Goal: Task Accomplishment & Management: Complete application form

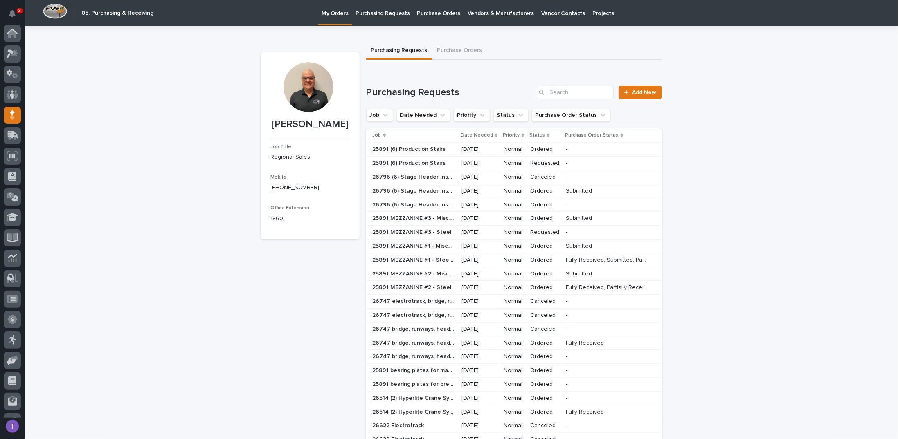
scroll to position [36, 0]
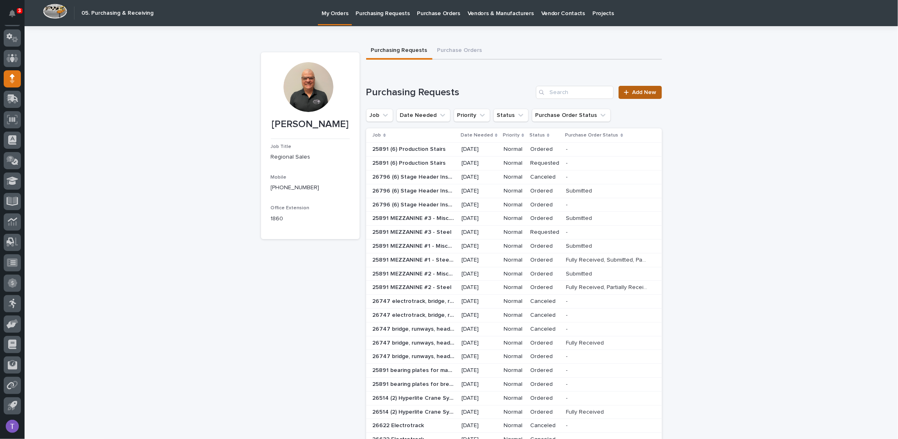
click at [639, 92] on span "Add New" at bounding box center [644, 93] width 24 height 6
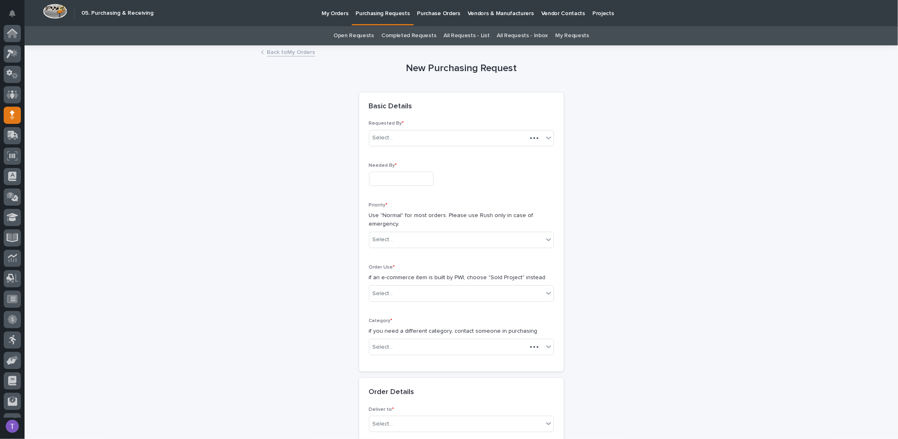
scroll to position [36, 0]
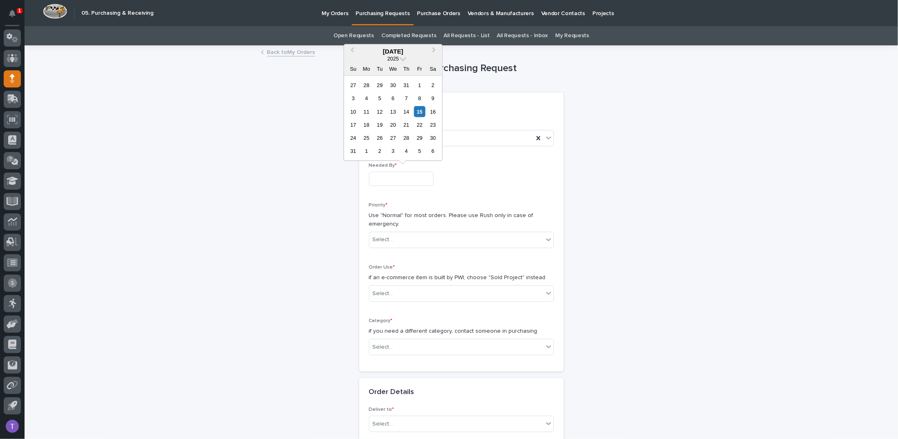
click at [393, 177] on input "text" at bounding box center [401, 179] width 65 height 14
click at [367, 125] on div "18" at bounding box center [366, 124] width 11 height 11
type input "**********"
click at [389, 237] on div "Select..." at bounding box center [383, 240] width 20 height 9
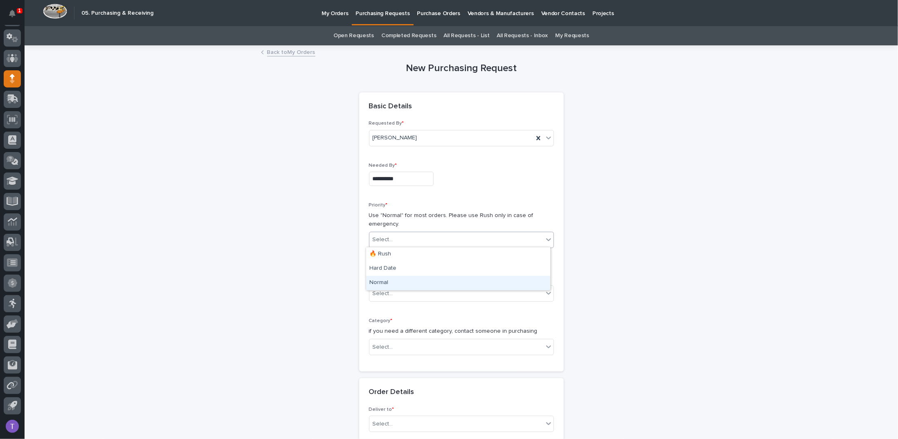
click at [383, 285] on div "Normal" at bounding box center [458, 283] width 184 height 14
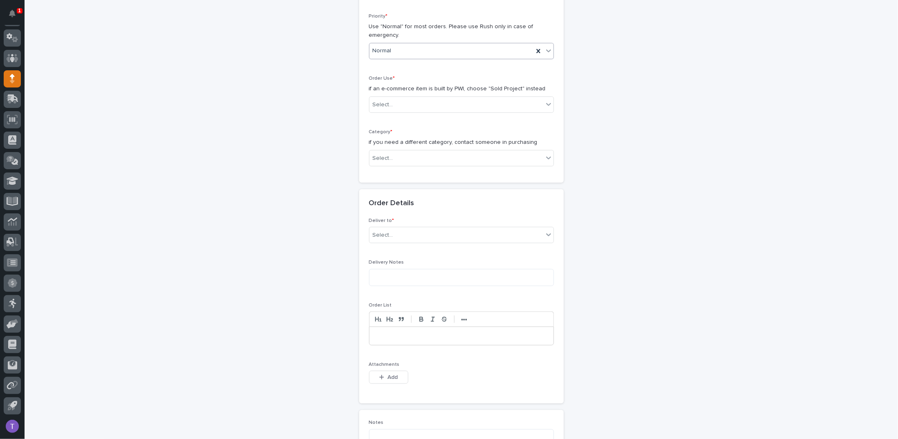
scroll to position [205, 0]
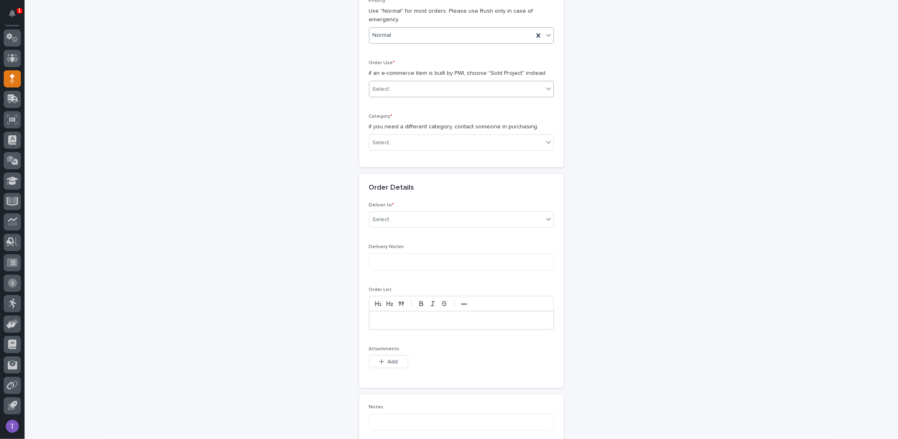
click at [393, 85] on div "Select..." at bounding box center [456, 90] width 174 height 14
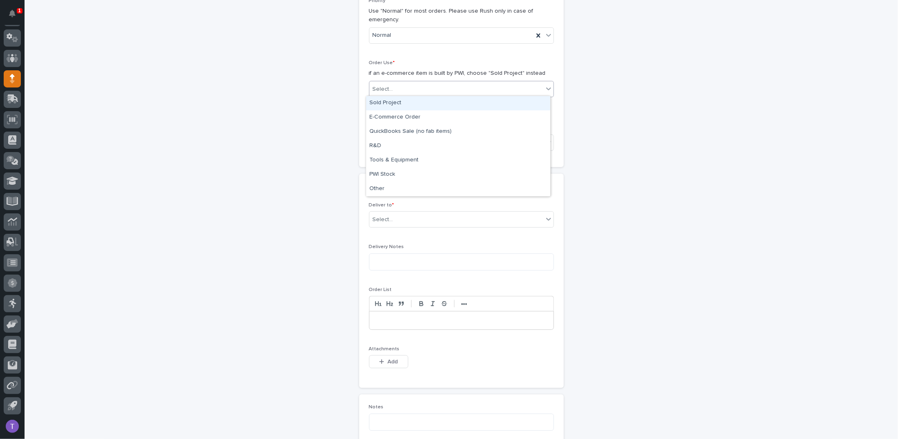
click at [384, 106] on div "Sold Project" at bounding box center [458, 103] width 184 height 14
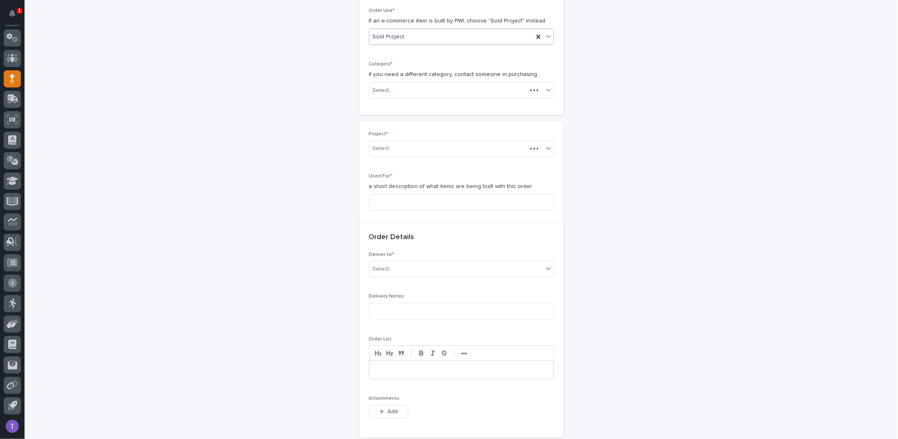
scroll to position [260, 0]
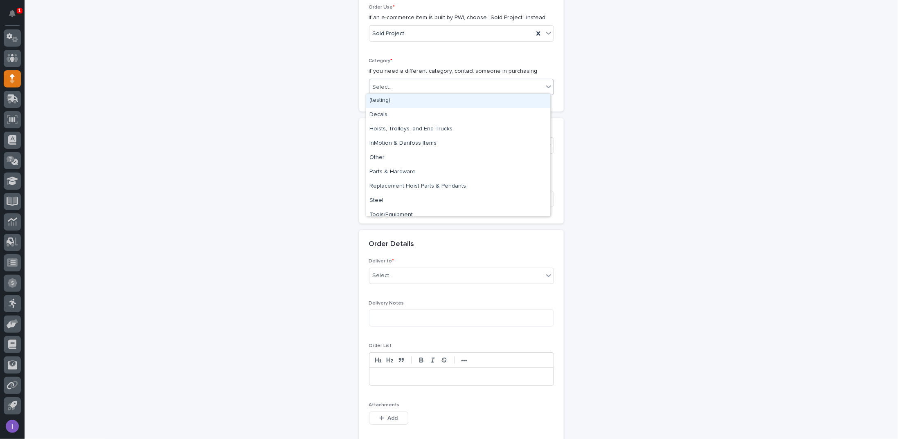
click at [387, 85] on div "Select..." at bounding box center [383, 87] width 20 height 9
click at [385, 169] on div "Parts & Hardware" at bounding box center [458, 172] width 184 height 14
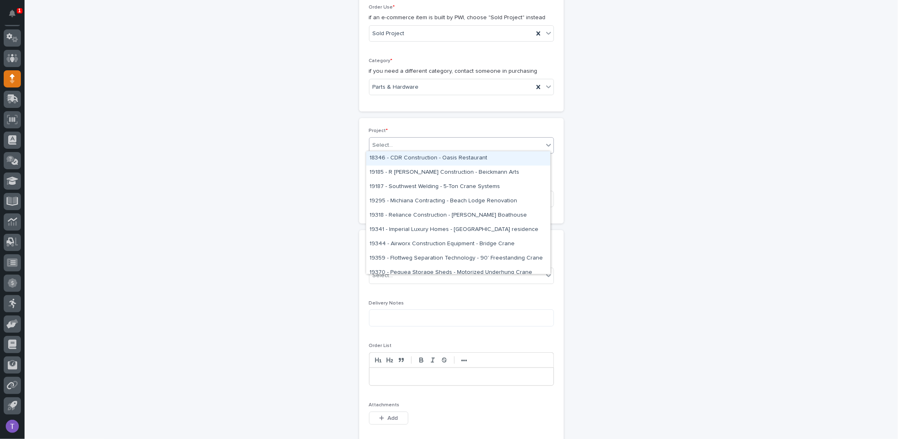
click at [385, 141] on div "Select..." at bounding box center [383, 145] width 20 height 9
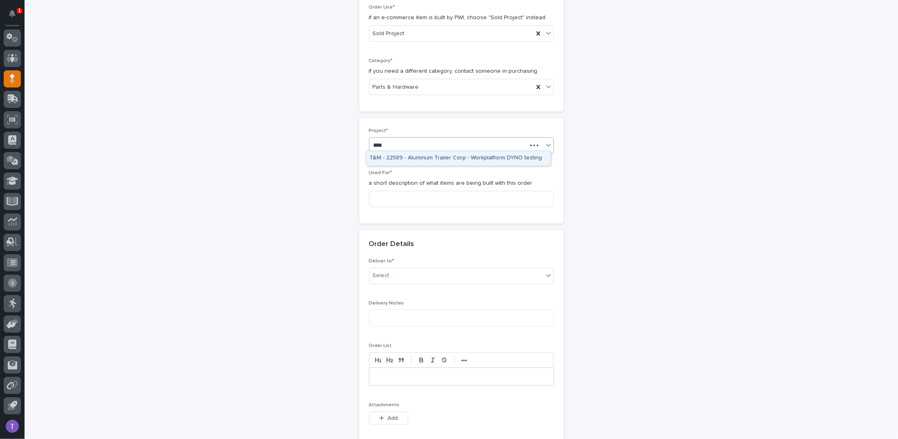
type input "*****"
click at [406, 156] on div "25891 - [PERSON_NAME] Construction Inc - New Plant Setup - Mezzanine Project" at bounding box center [458, 158] width 184 height 14
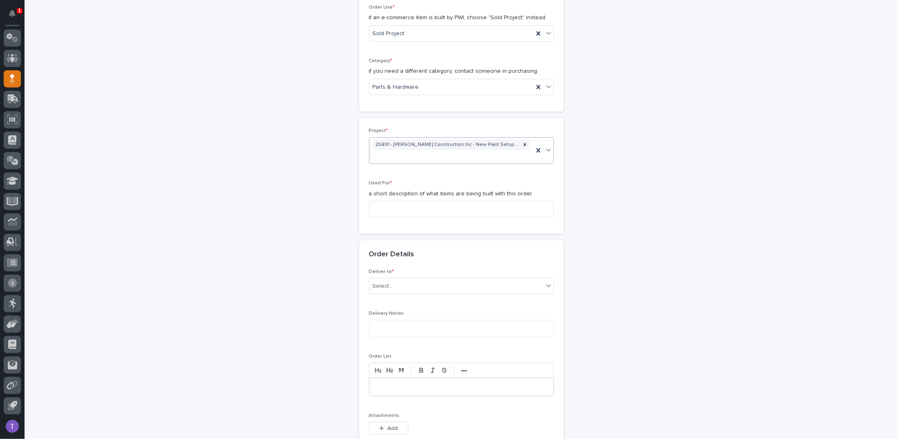
scroll to position [266, 0]
click at [379, 201] on input at bounding box center [461, 204] width 185 height 16
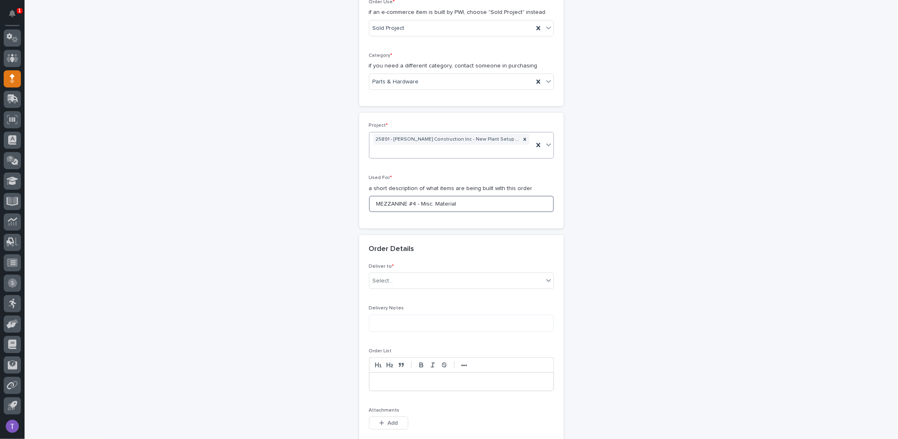
drag, startPoint x: 432, startPoint y: 202, endPoint x: 469, endPoint y: 202, distance: 37.2
click at [468, 201] on input "MEZZANINE #4 - Misc. Material" at bounding box center [461, 204] width 185 height 16
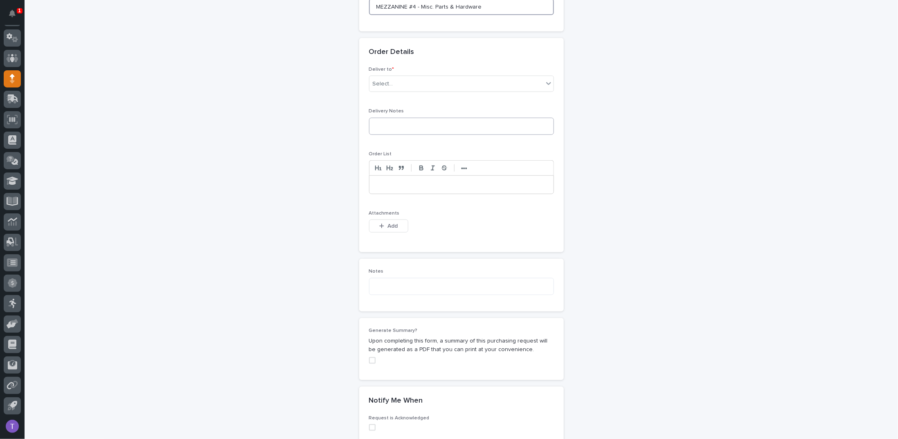
scroll to position [470, 0]
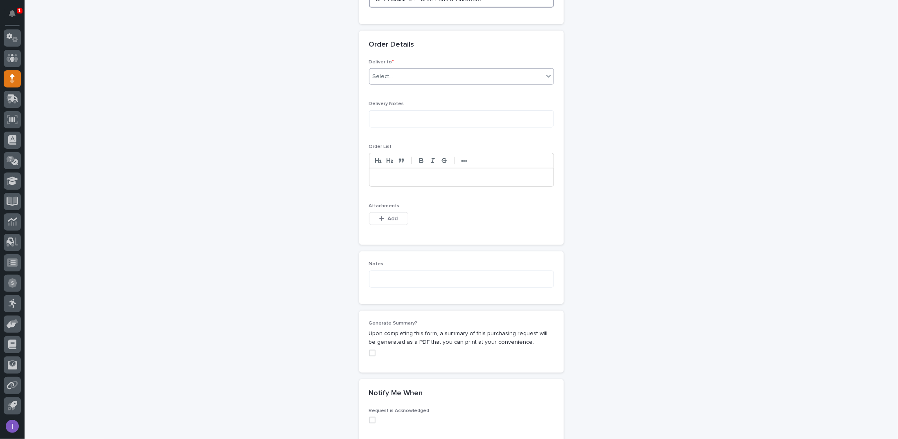
type input "MEZZANINE #4 - Misc. Parts & Hardware"
click at [388, 72] on div "Select..." at bounding box center [383, 76] width 20 height 9
click at [377, 87] on div "PWI" at bounding box center [458, 90] width 184 height 14
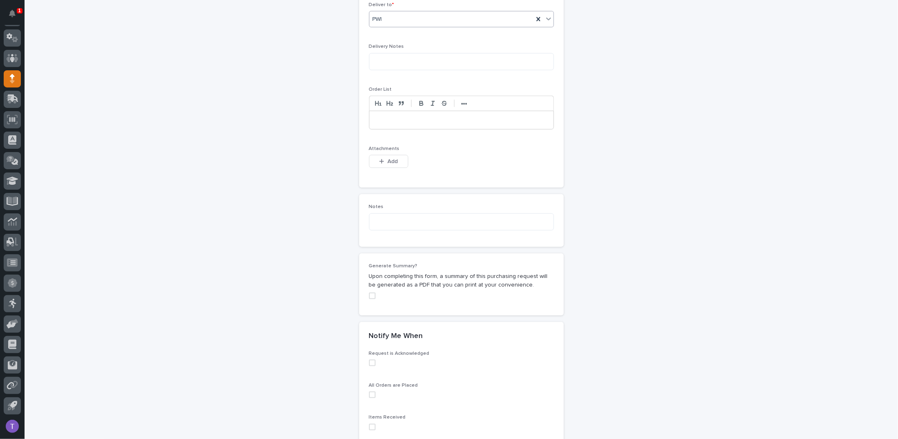
scroll to position [552, 0]
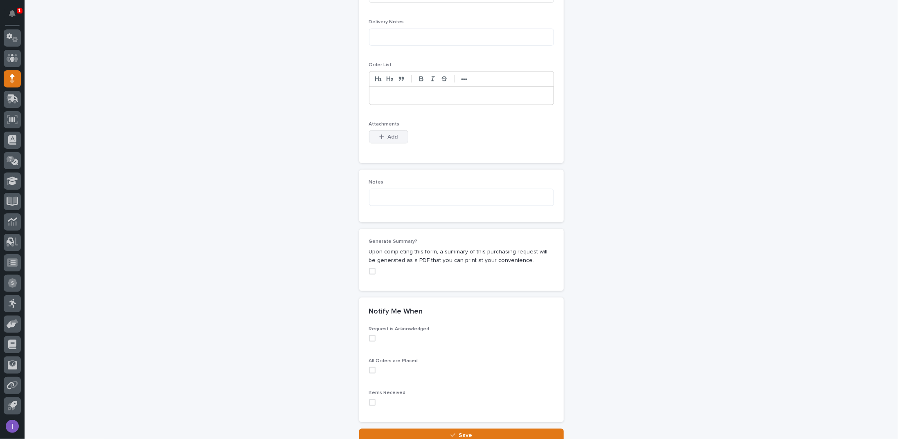
click at [388, 134] on span "Add" at bounding box center [392, 137] width 10 height 6
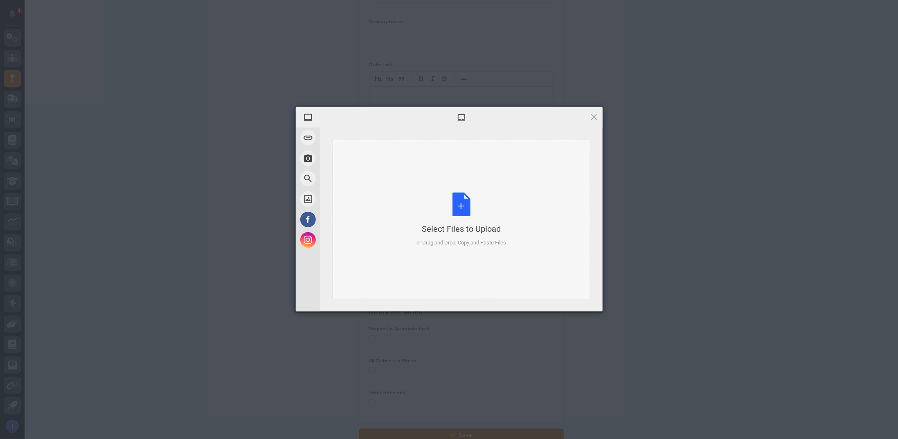
click at [457, 205] on div "Select Files to Upload or Drag and Drop, Copy and Paste Files" at bounding box center [461, 220] width 90 height 54
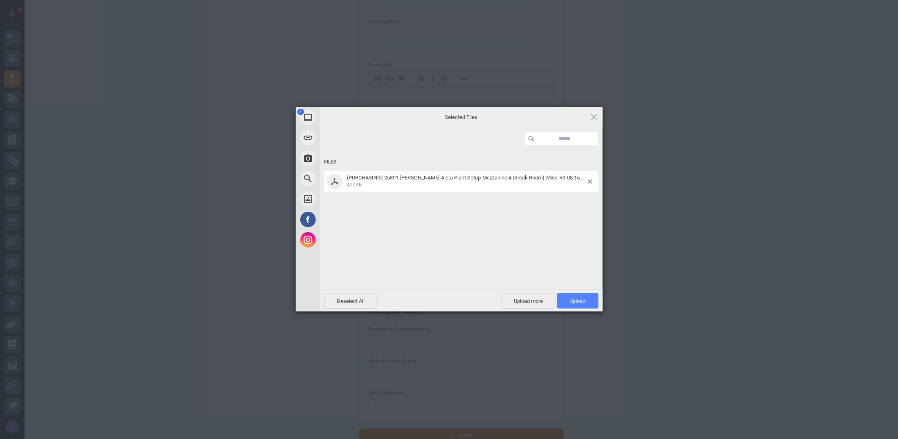
click at [577, 299] on span "Upload 1" at bounding box center [578, 301] width 16 height 6
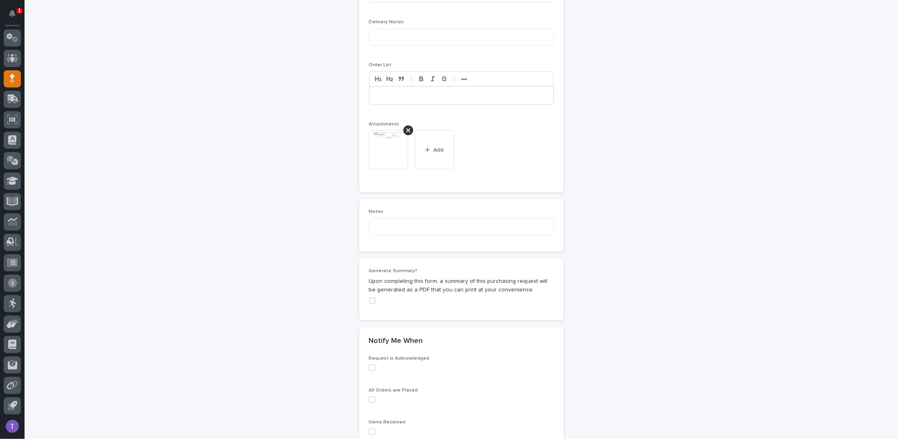
click at [370, 300] on span at bounding box center [372, 301] width 7 height 7
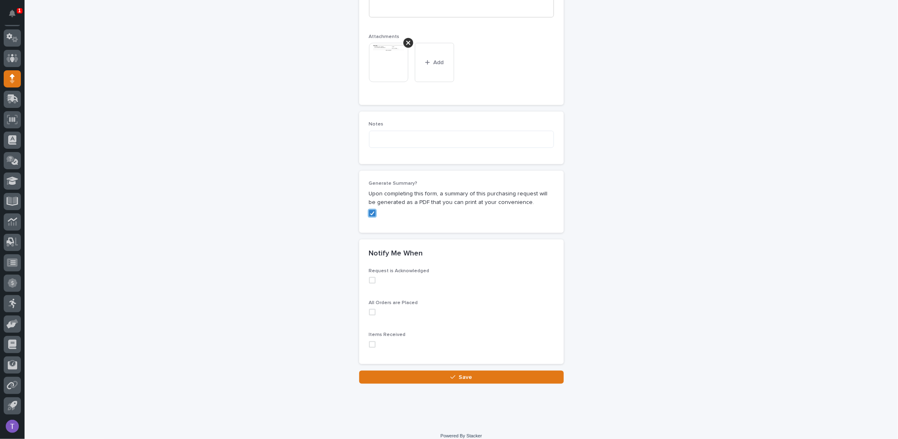
scroll to position [645, 0]
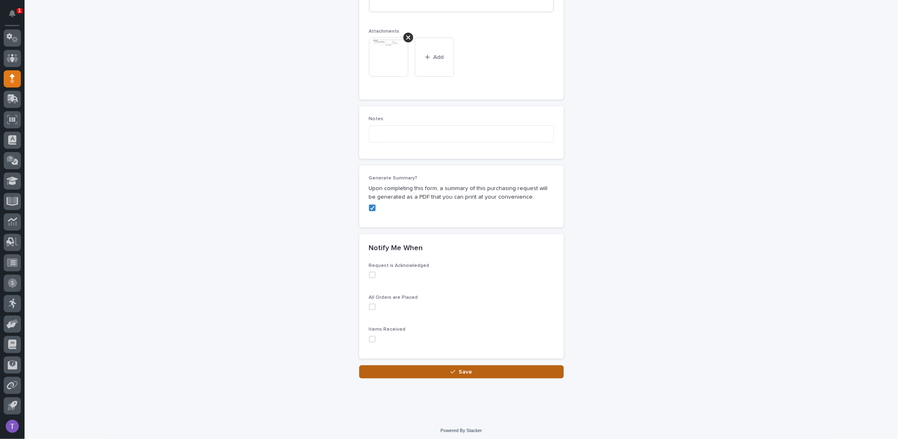
click at [460, 369] on span "Save" at bounding box center [466, 372] width 14 height 6
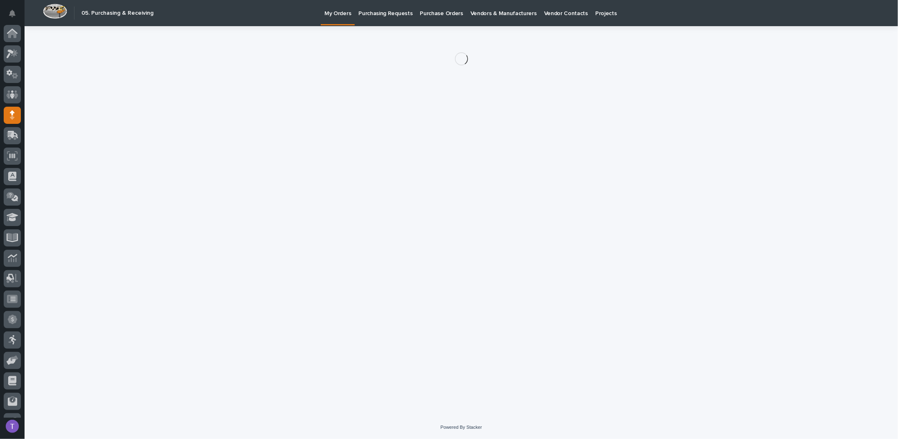
scroll to position [36, 0]
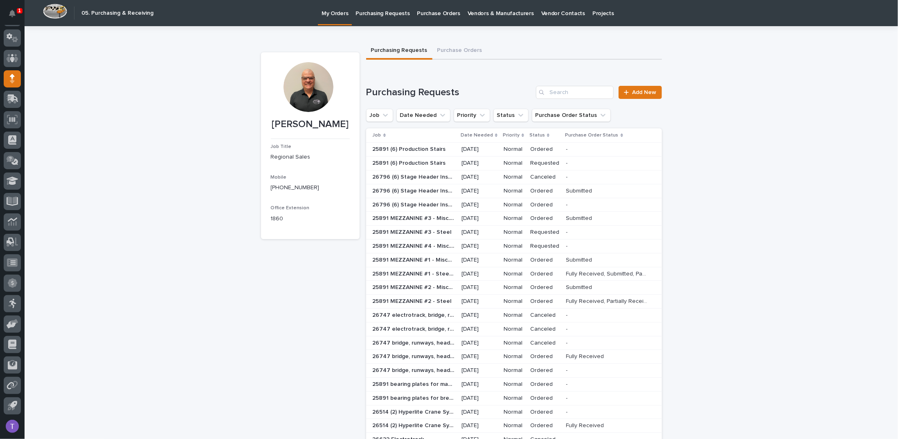
click at [636, 91] on span "Add New" at bounding box center [644, 93] width 24 height 6
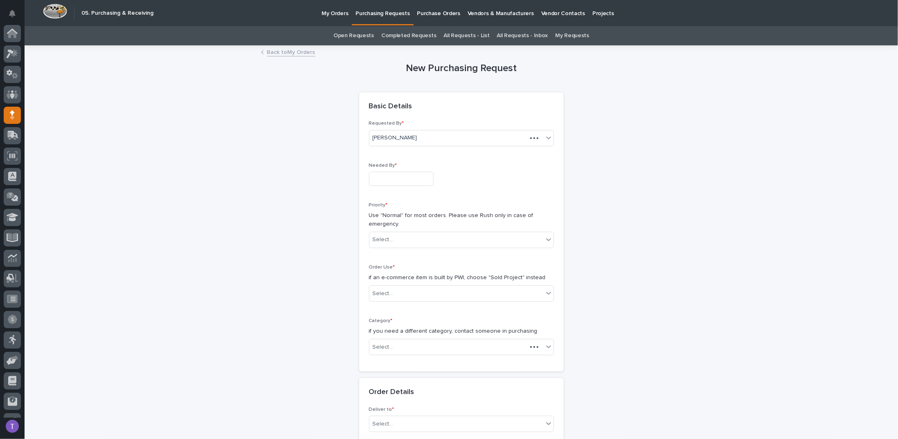
scroll to position [36, 0]
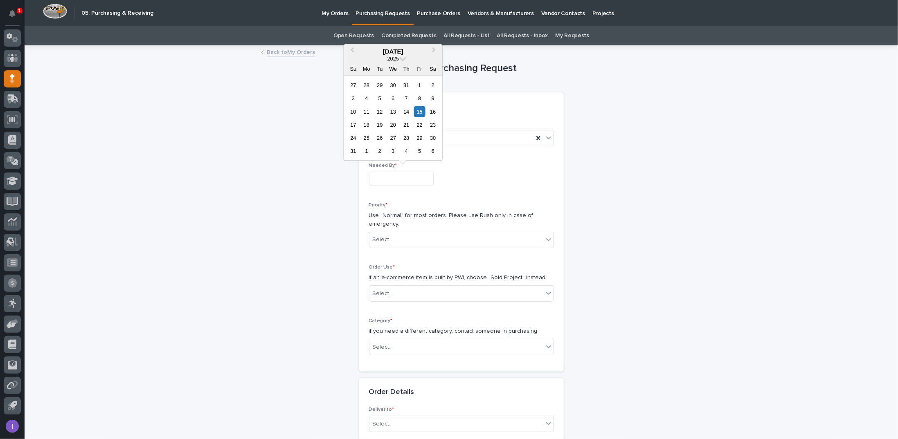
click at [388, 176] on input "text" at bounding box center [401, 179] width 65 height 14
click at [366, 123] on div "18" at bounding box center [366, 124] width 11 height 11
type input "**********"
click at [383, 237] on div "Select..." at bounding box center [383, 240] width 20 height 9
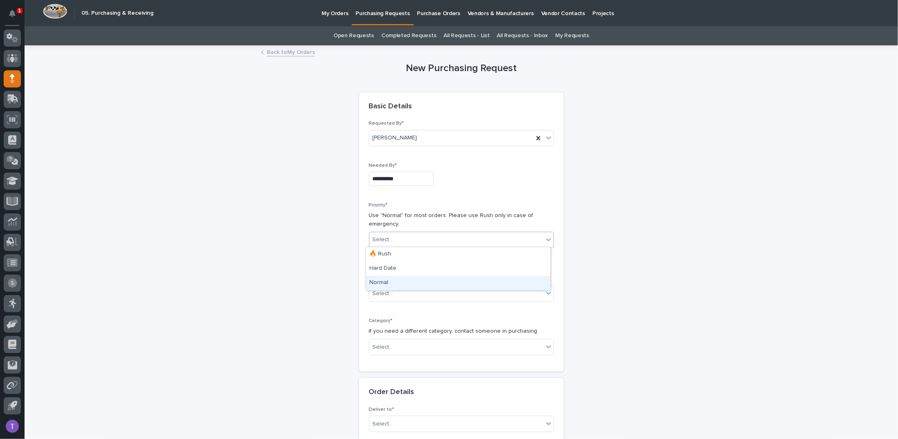
click at [380, 282] on div "Normal" at bounding box center [458, 283] width 184 height 14
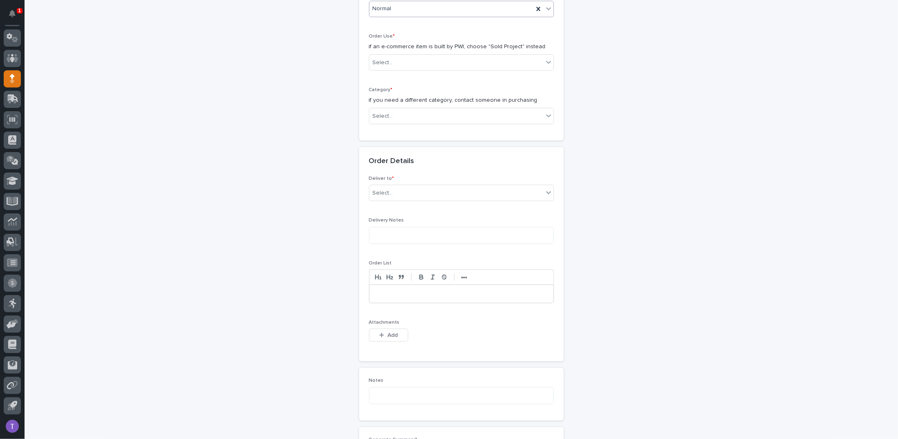
scroll to position [245, 0]
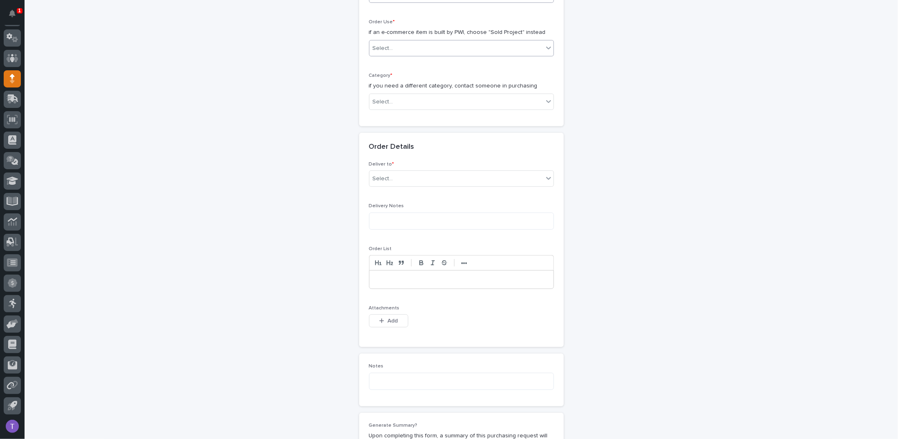
click at [389, 46] on div "Select..." at bounding box center [456, 49] width 174 height 14
click at [383, 61] on div "Sold Project" at bounding box center [458, 62] width 184 height 14
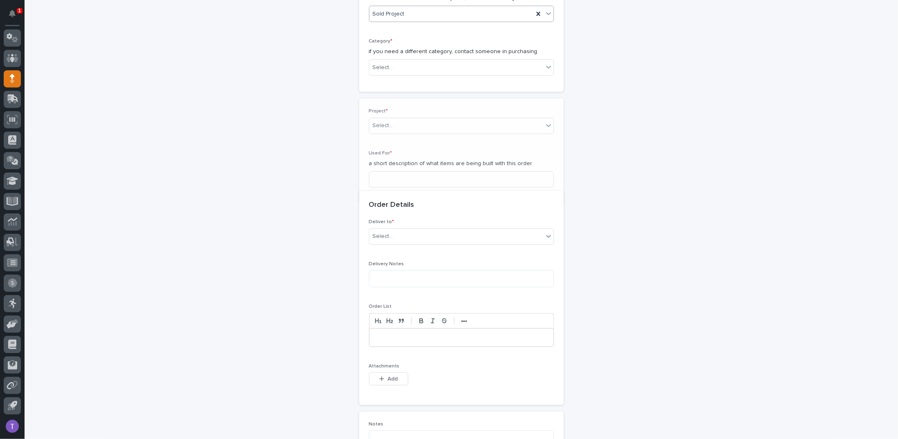
scroll to position [301, 0]
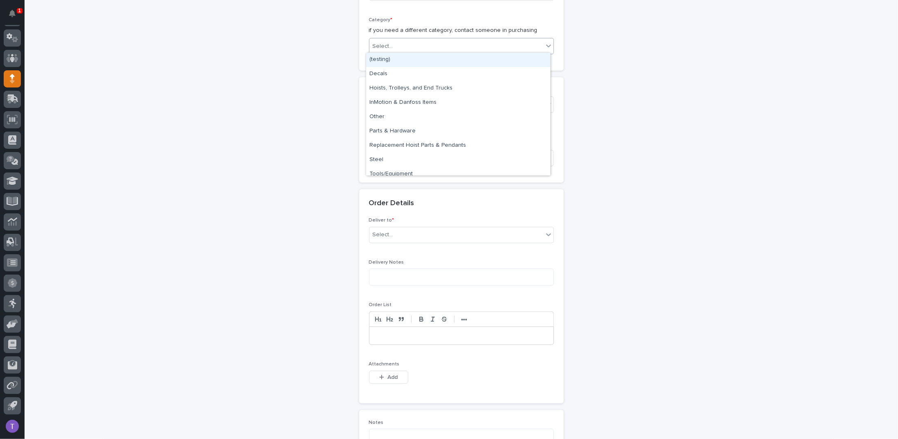
click at [385, 42] on div "Select..." at bounding box center [383, 46] width 20 height 9
click at [377, 161] on div "Steel" at bounding box center [458, 160] width 184 height 14
click at [381, 156] on input at bounding box center [461, 158] width 185 height 16
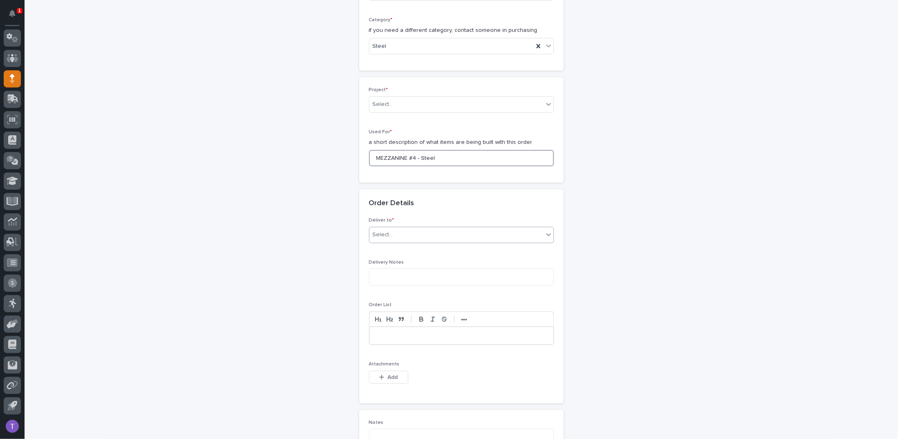
type input "MEZZANINE #4 - Steel"
click at [381, 234] on div "Select..." at bounding box center [383, 235] width 20 height 9
click at [380, 246] on div "PWI" at bounding box center [458, 248] width 184 height 14
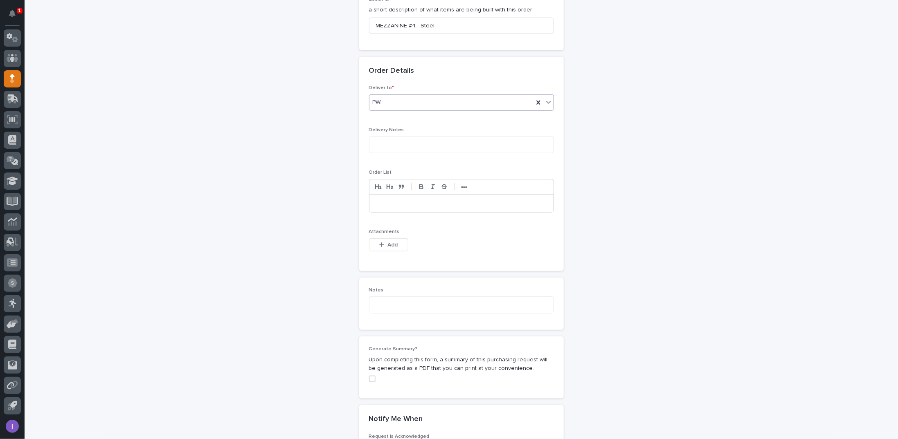
scroll to position [587, 0]
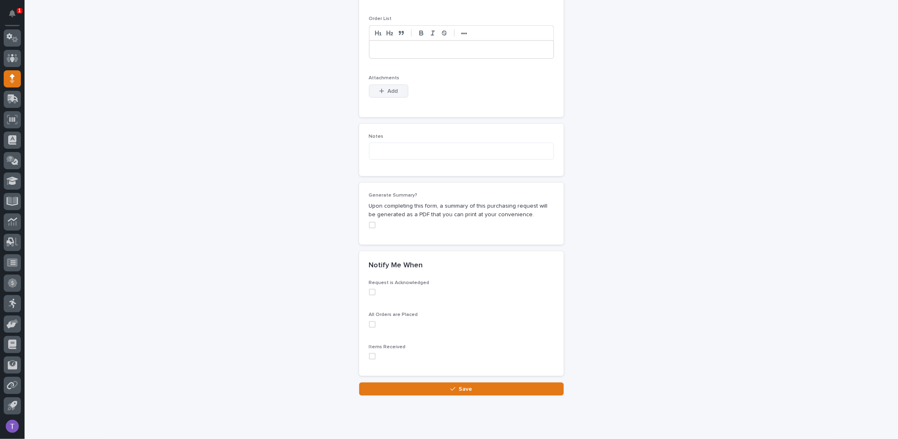
click at [381, 88] on div "button" at bounding box center [383, 91] width 8 height 6
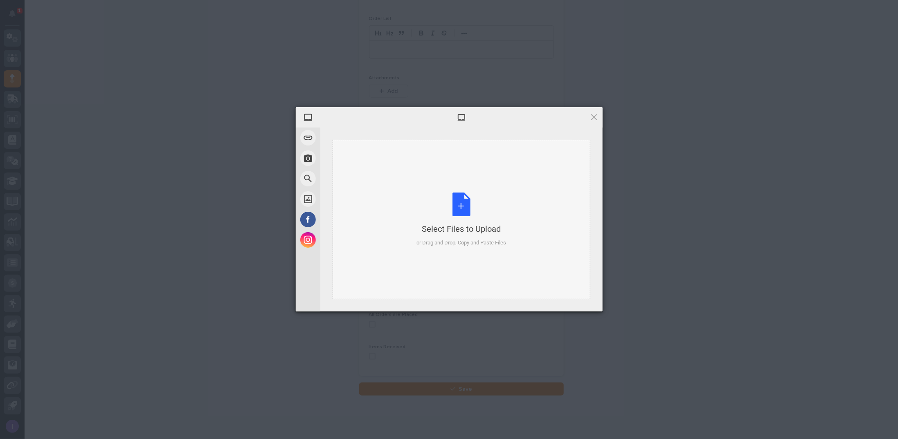
click at [461, 204] on div "Select Files to Upload or Drag and Drop, Copy and Paste Files" at bounding box center [461, 220] width 90 height 54
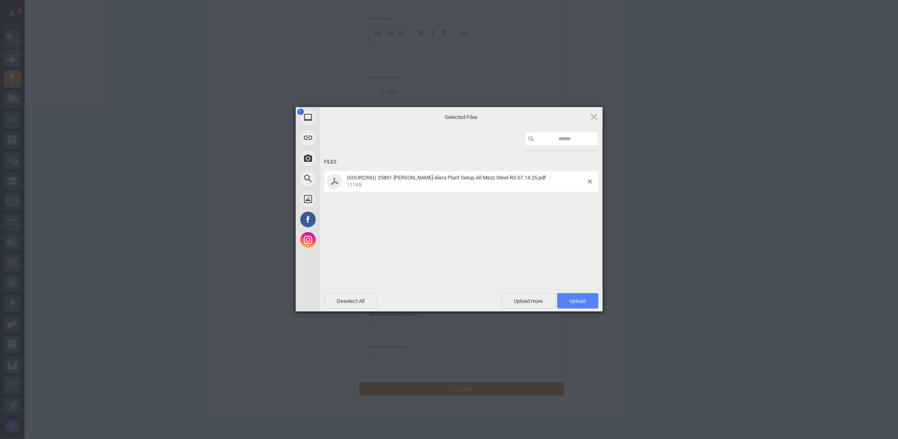
click at [577, 300] on span "Upload 1" at bounding box center [578, 301] width 16 height 6
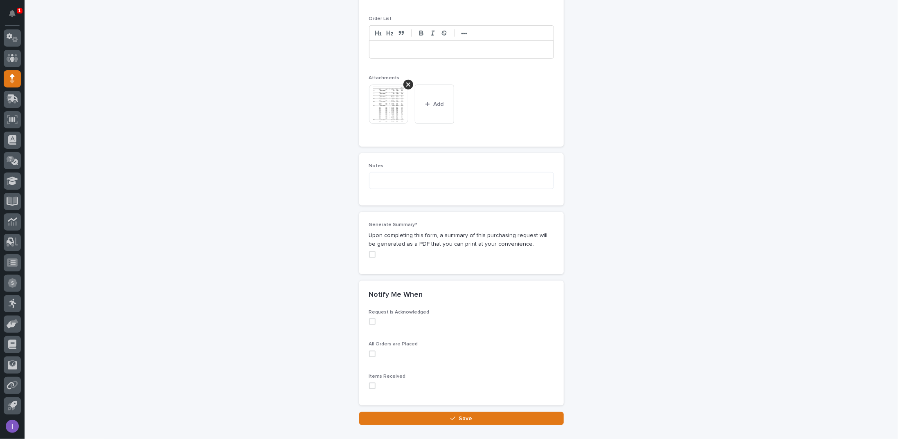
click at [370, 252] on span at bounding box center [372, 255] width 7 height 7
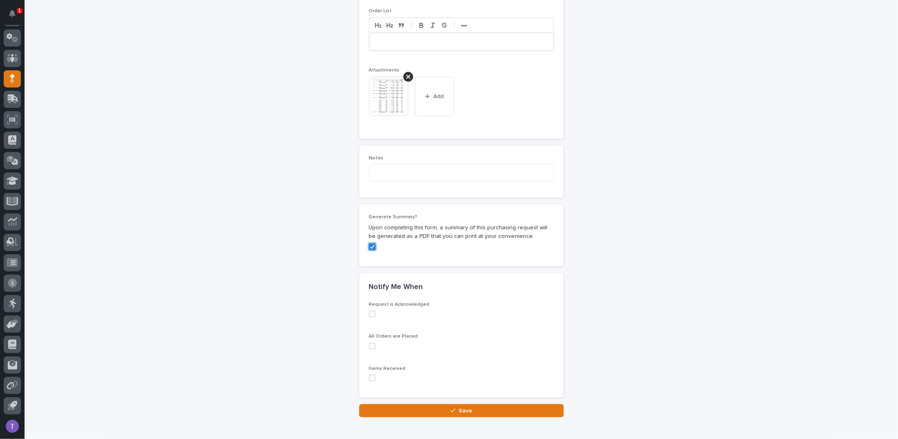
scroll to position [634, 0]
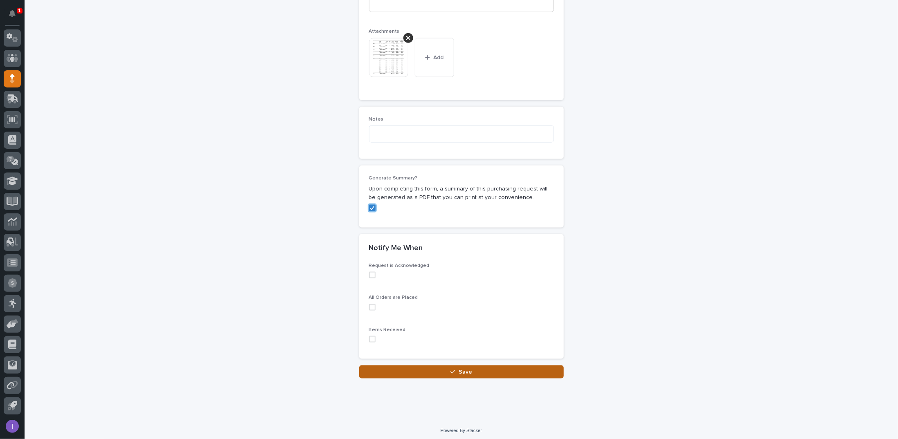
click at [461, 371] on span "Save" at bounding box center [466, 372] width 14 height 6
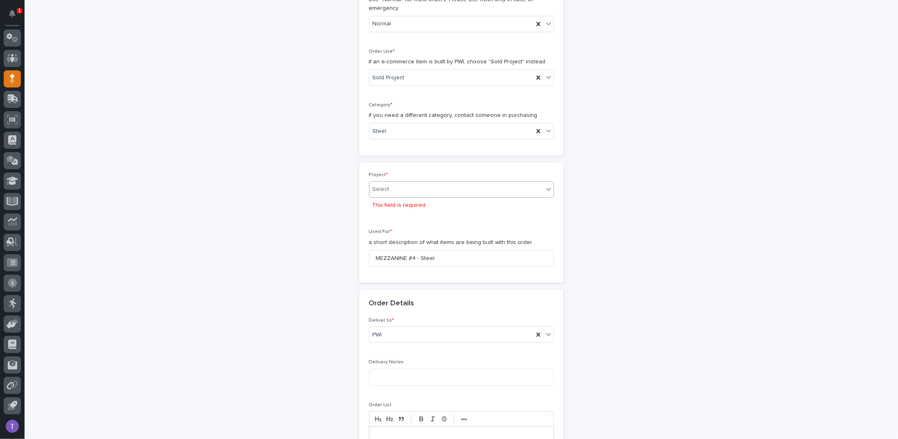
scroll to position [211, 0]
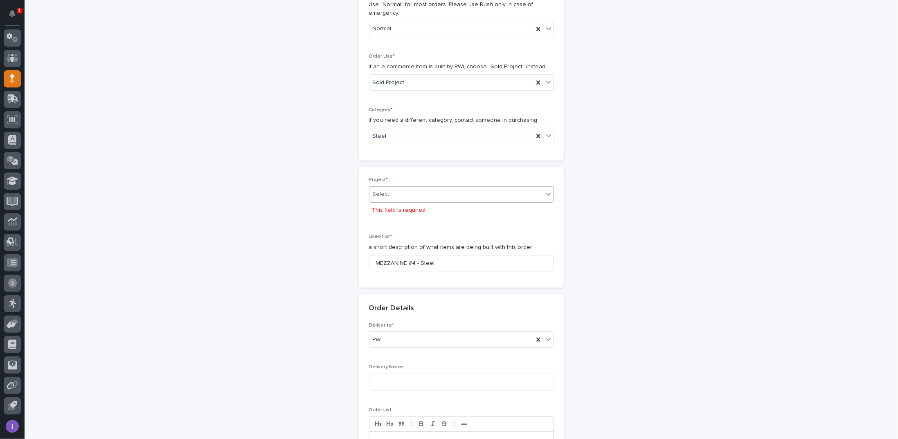
click at [379, 191] on div "Select..." at bounding box center [383, 194] width 20 height 9
type input "*****"
click at [403, 205] on div "25891 - [PERSON_NAME] Construction Inc - New Plant Setup - Mezzanine Project" at bounding box center [458, 207] width 184 height 14
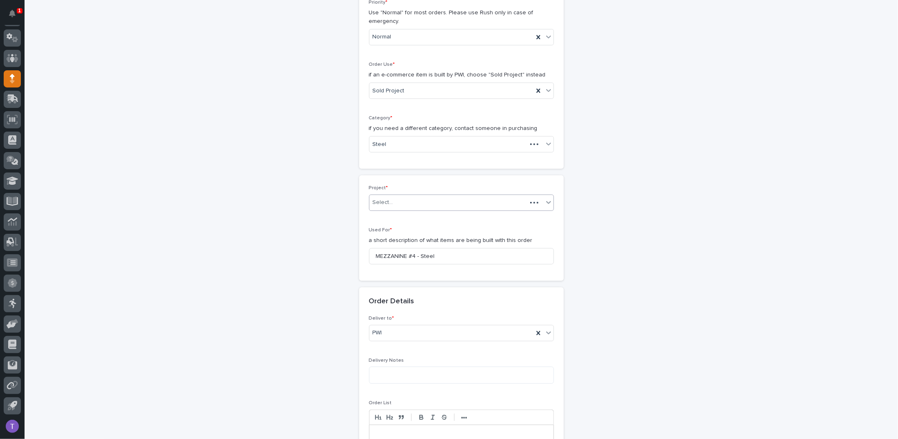
scroll to position [198, 0]
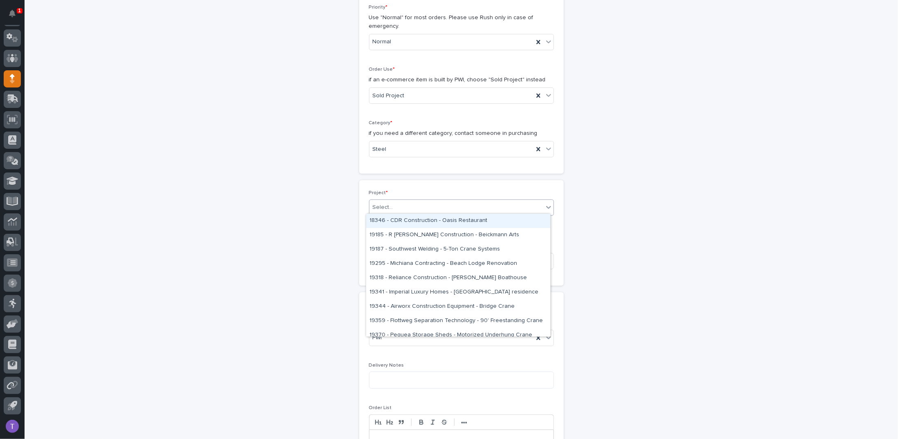
click at [399, 204] on div "Select..." at bounding box center [456, 208] width 174 height 14
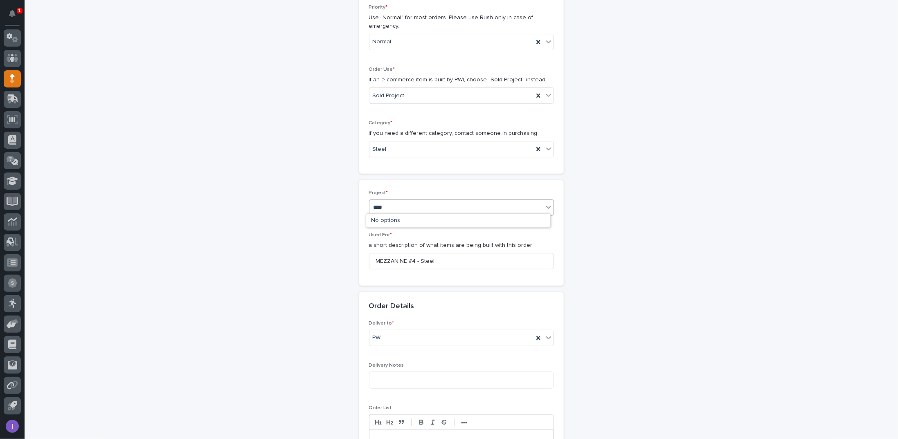
type input "*****"
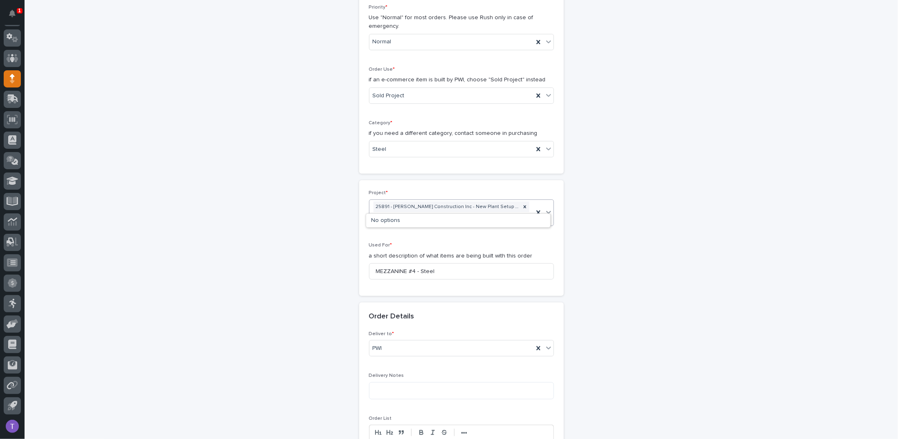
scroll to position [203, 0]
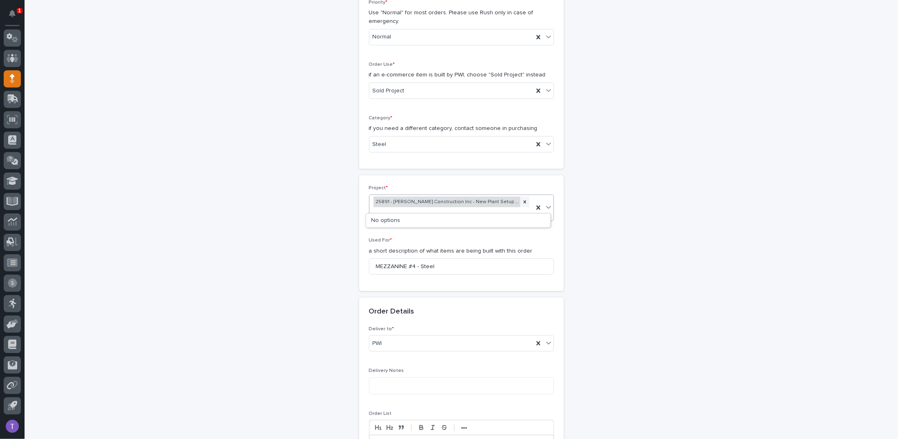
click at [423, 198] on div "25891 - [PERSON_NAME] Construction Inc - New Plant Setup - Mezzanine Project" at bounding box center [447, 202] width 147 height 11
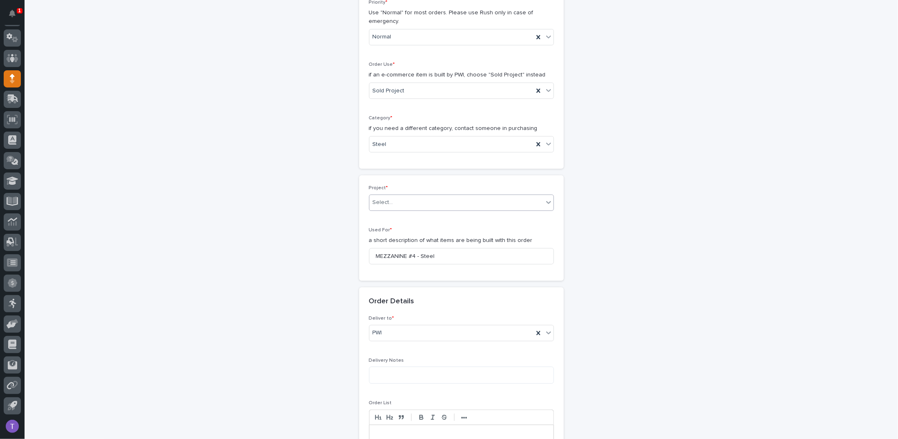
scroll to position [198, 0]
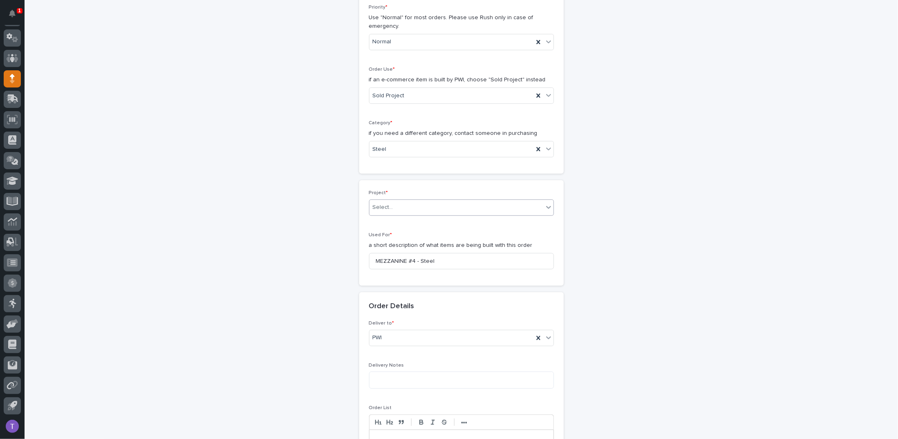
click at [421, 201] on div "Select..." at bounding box center [456, 208] width 174 height 14
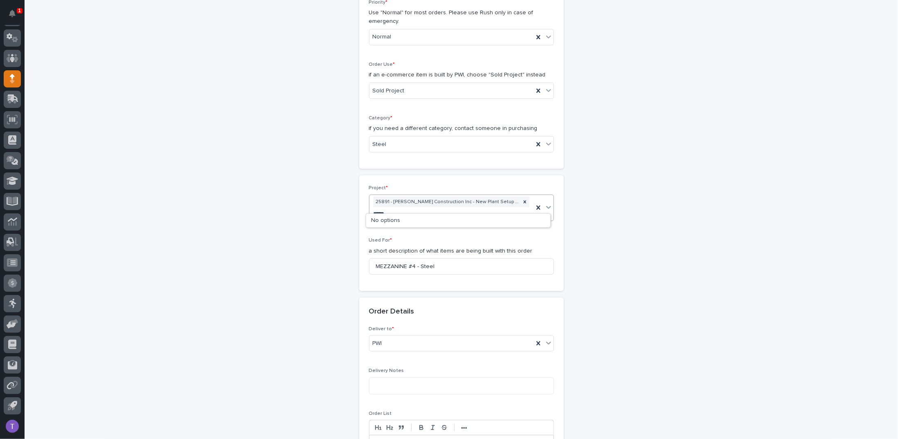
type input "*****"
click at [630, 218] on div "**********" at bounding box center [461, 331] width 401 height 977
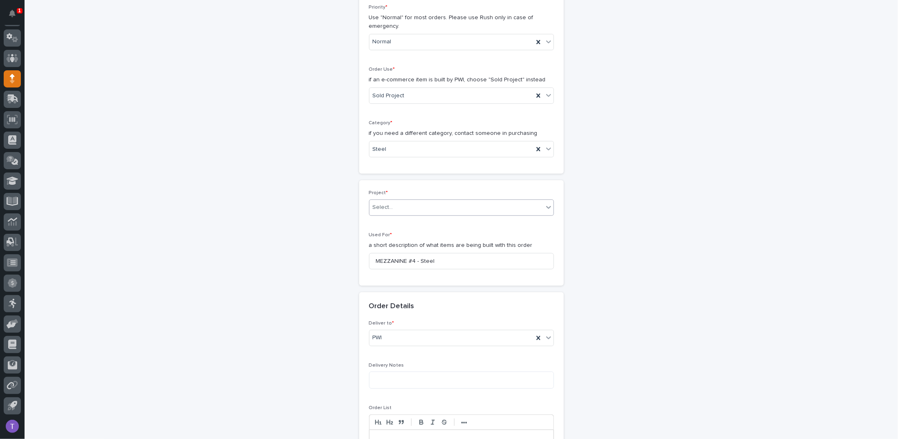
click at [376, 204] on div "Select..." at bounding box center [383, 207] width 20 height 9
type input "*****"
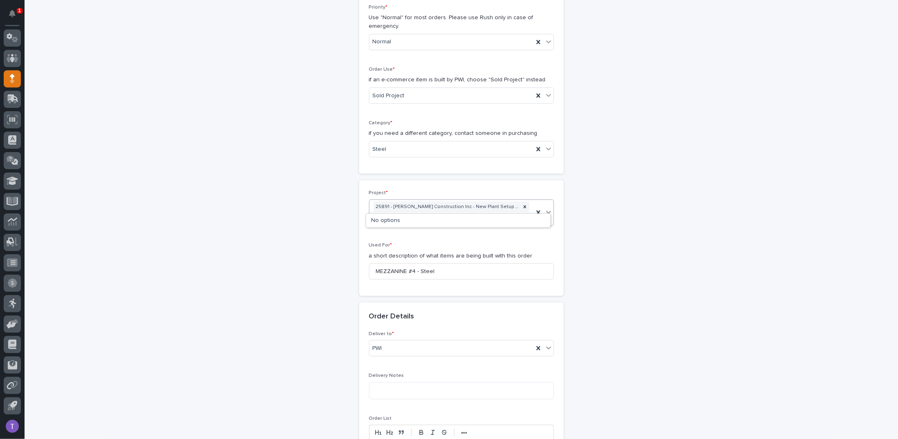
scroll to position [203, 0]
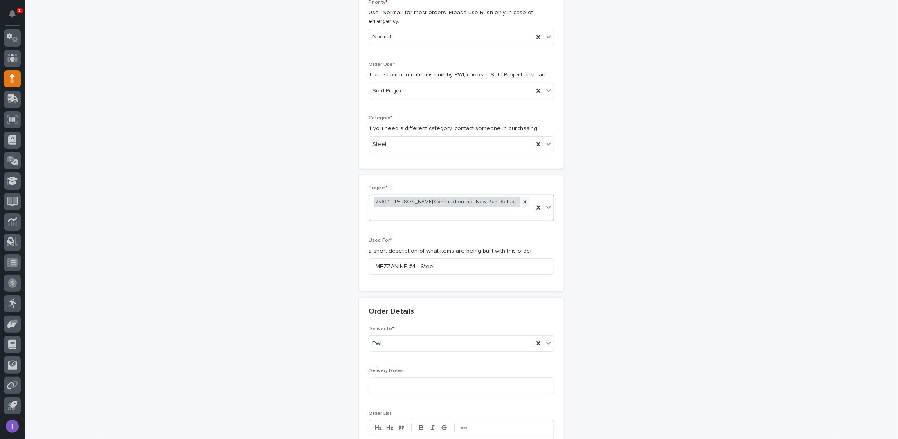
click at [399, 200] on div "25891 - [PERSON_NAME] Construction Inc - New Plant Setup - Mezzanine Project" at bounding box center [447, 202] width 147 height 11
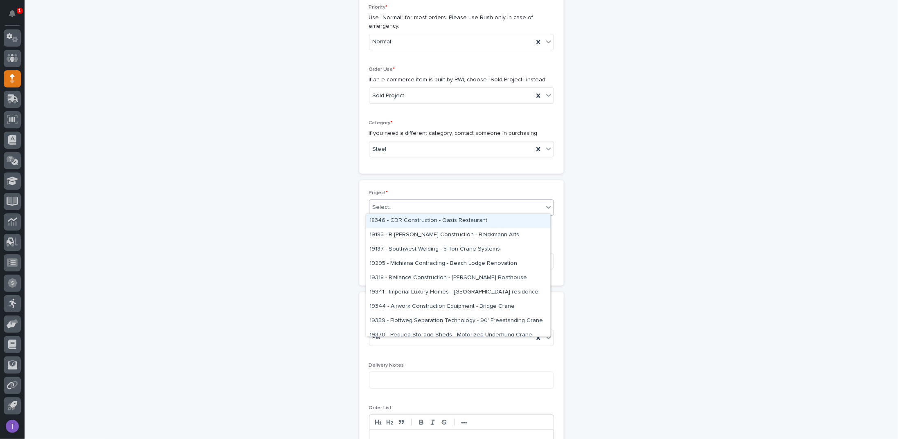
click at [376, 205] on div "Select..." at bounding box center [383, 207] width 20 height 9
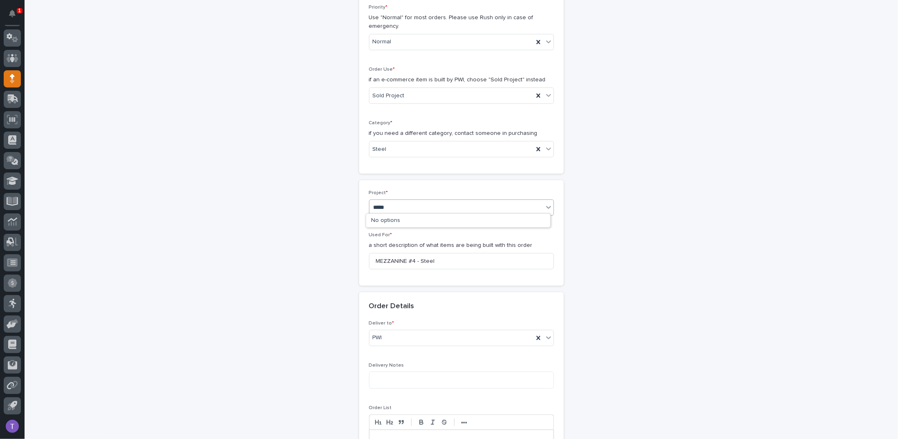
scroll to position [203, 0]
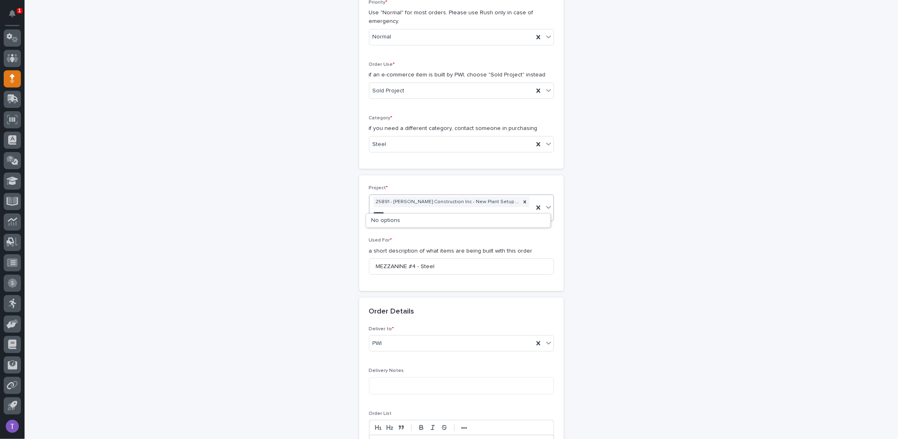
type input "*****"
click at [637, 195] on div "**********" at bounding box center [461, 331] width 401 height 977
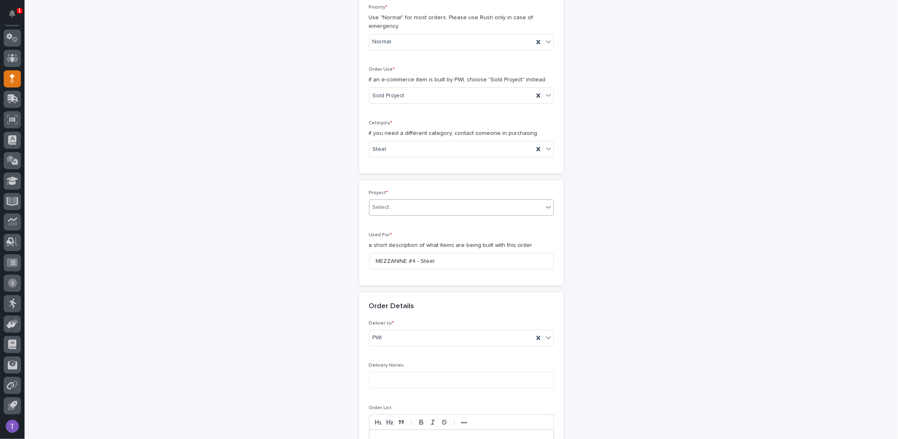
click at [545, 204] on icon at bounding box center [549, 207] width 8 height 8
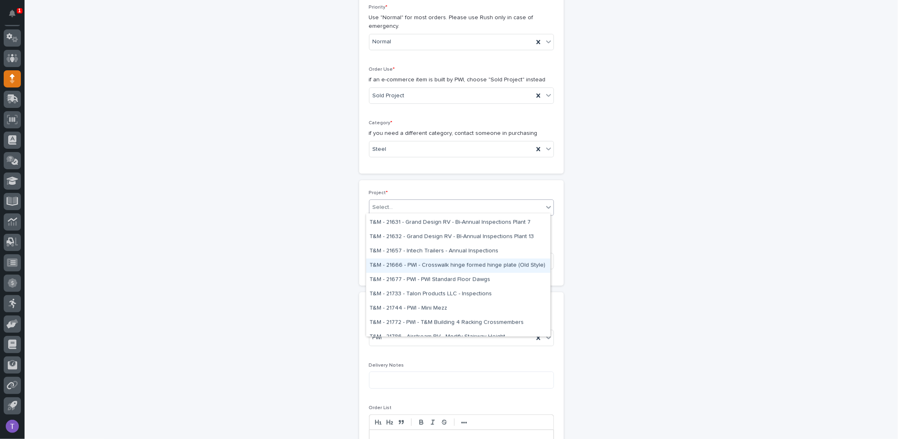
scroll to position [14196, 0]
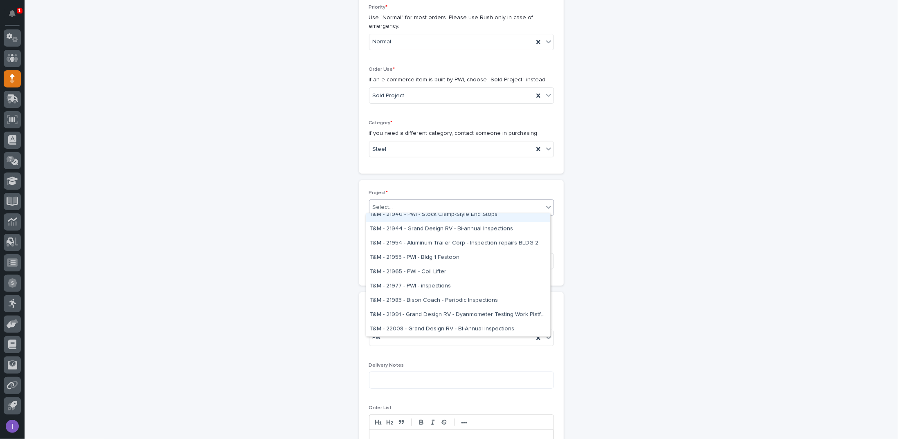
click at [406, 204] on div "Select..." at bounding box center [456, 208] width 174 height 14
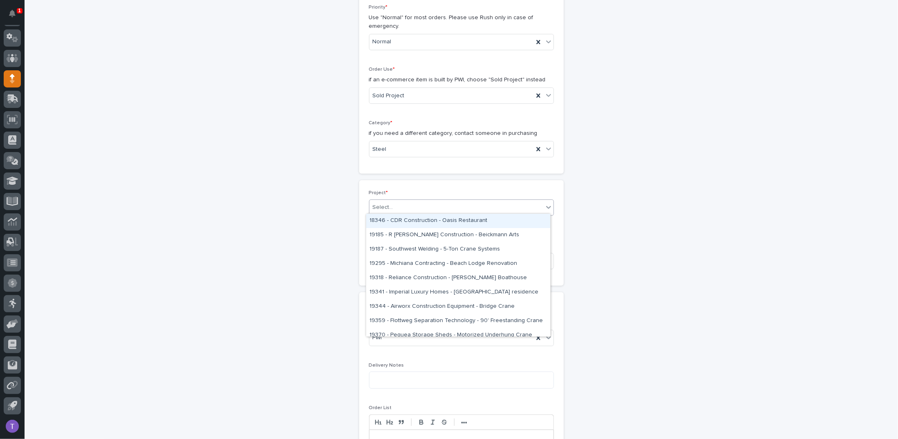
click at [394, 204] on div "Select..." at bounding box center [456, 208] width 174 height 14
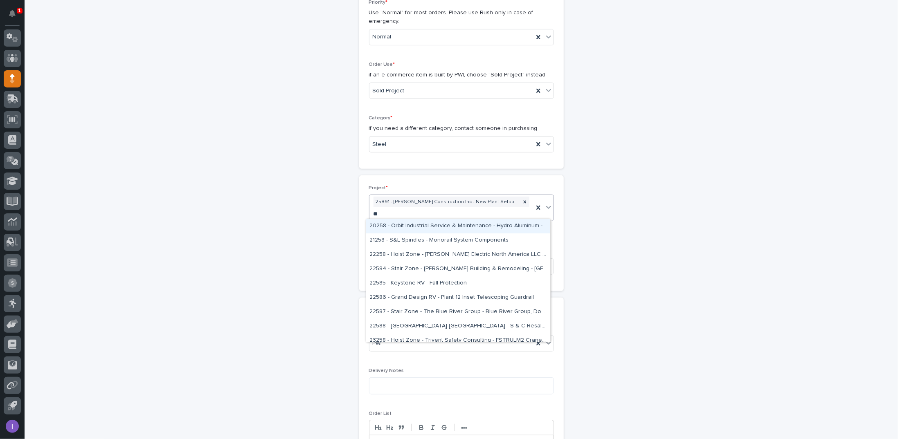
scroll to position [198, 0]
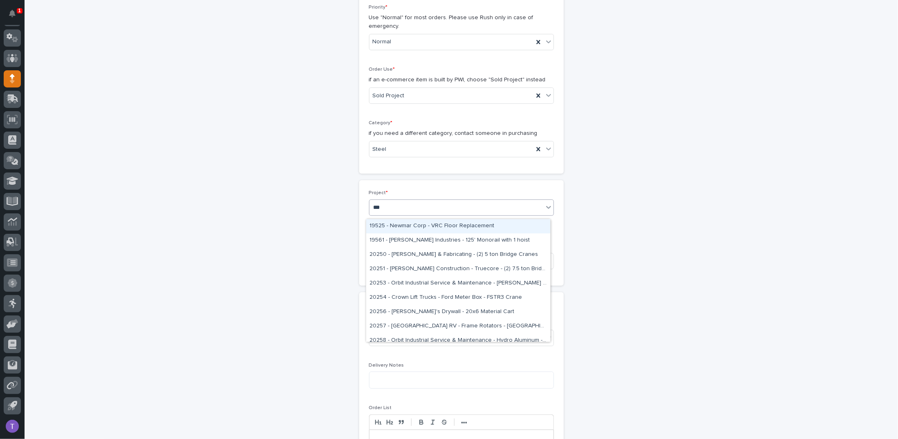
type input "****"
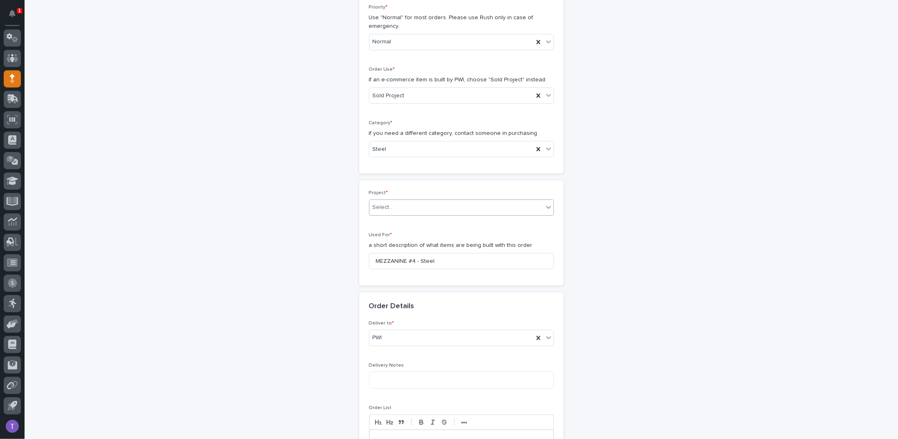
scroll to position [209, 0]
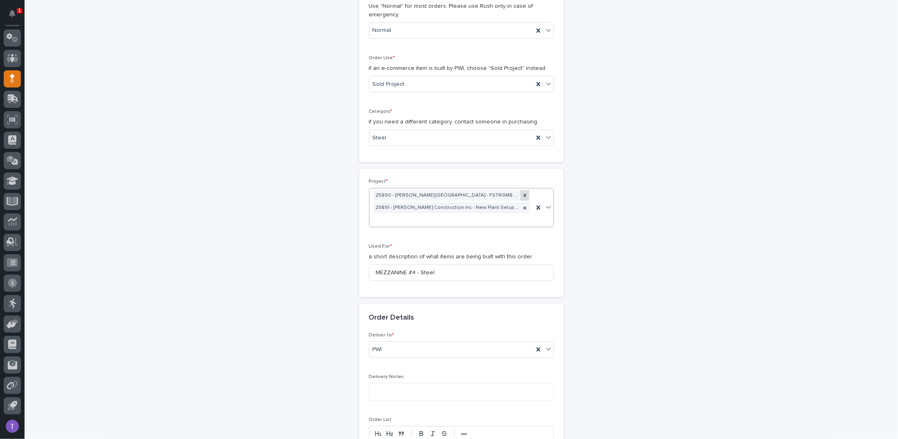
click at [522, 193] on icon at bounding box center [525, 196] width 6 height 6
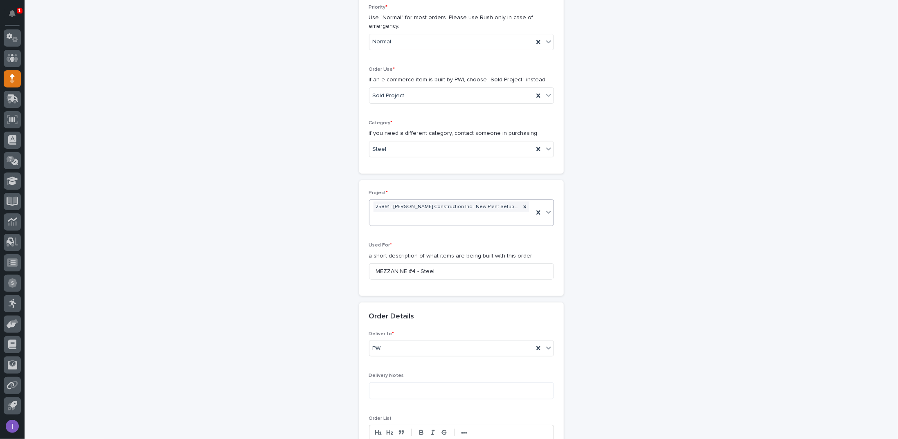
scroll to position [203, 0]
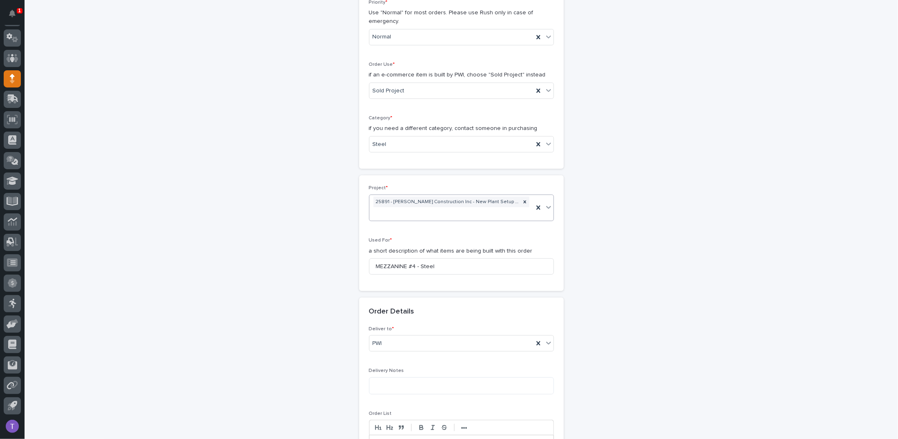
click at [586, 216] on div "**********" at bounding box center [461, 331] width 401 height 977
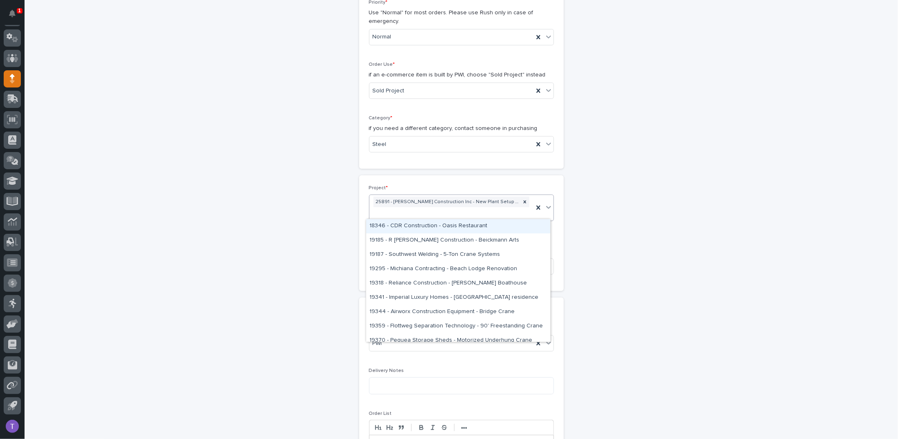
click at [473, 212] on div "25891 - [PERSON_NAME] Construction Inc - New Plant Setup - Mezzanine Project" at bounding box center [451, 208] width 164 height 26
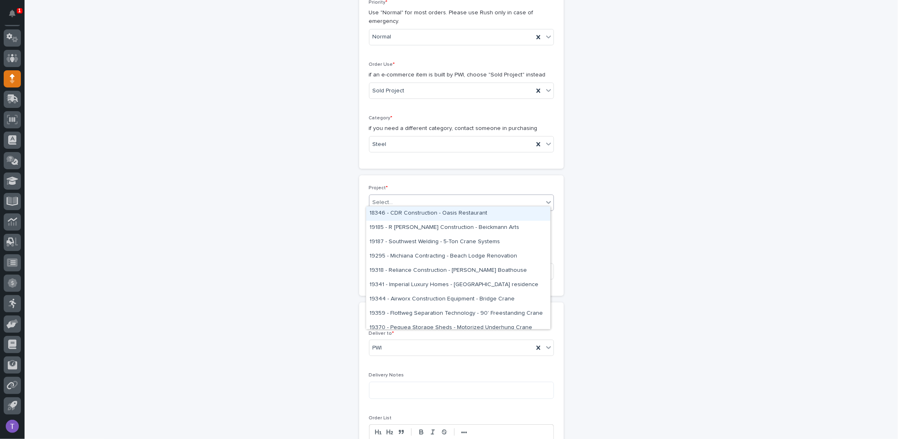
scroll to position [205, 0]
type input "*****"
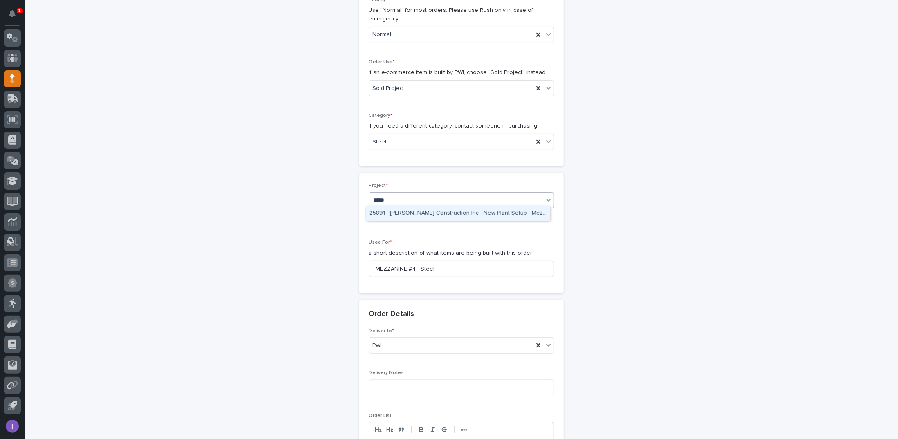
click at [432, 210] on div "25891 - [PERSON_NAME] Construction Inc - New Plant Setup - Mezzanine Project" at bounding box center [458, 214] width 184 height 14
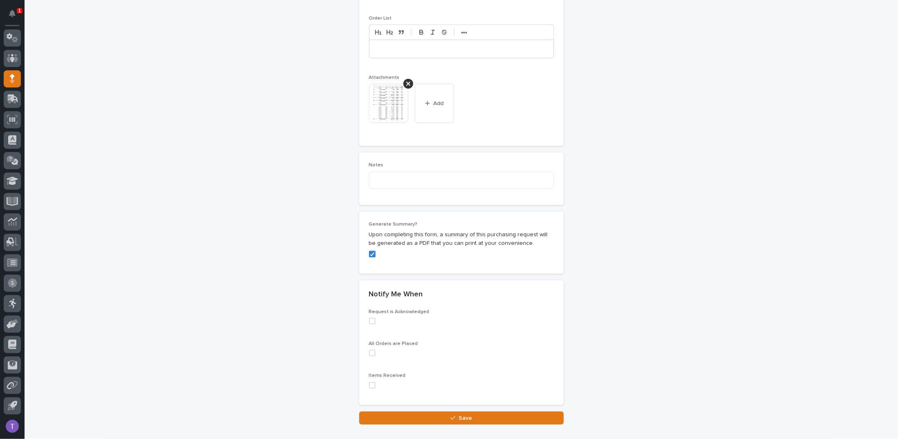
scroll to position [645, 0]
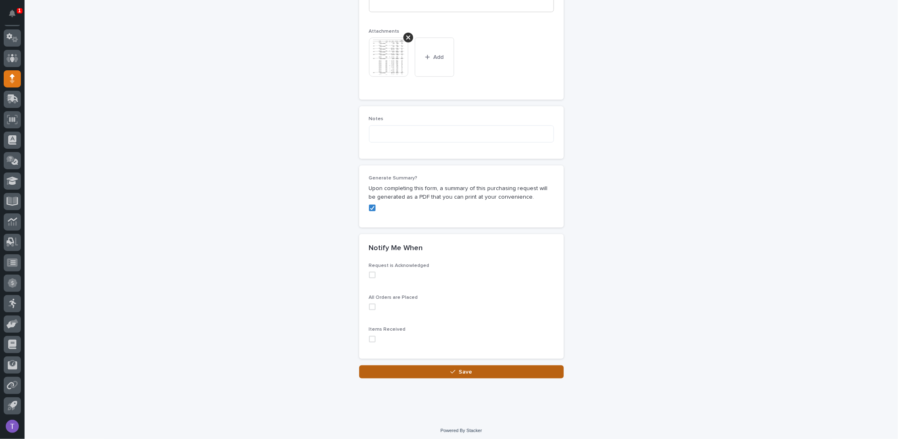
click at [464, 369] on span "Save" at bounding box center [466, 372] width 14 height 6
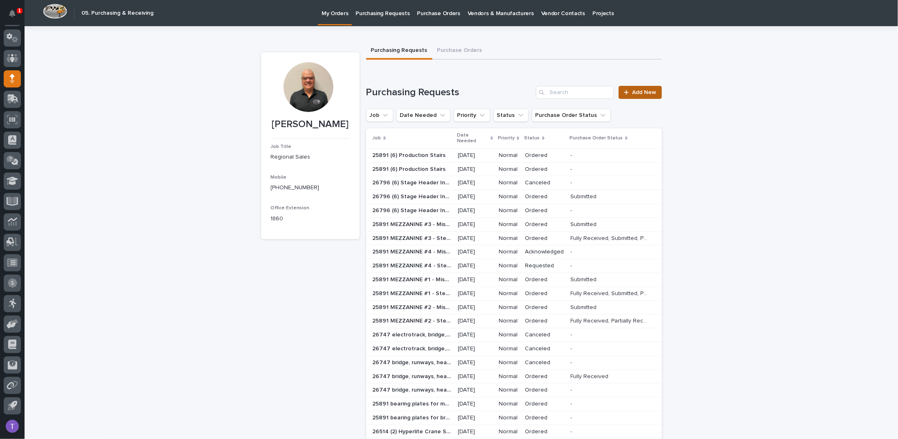
click at [637, 88] on link "Add New" at bounding box center [640, 92] width 43 height 13
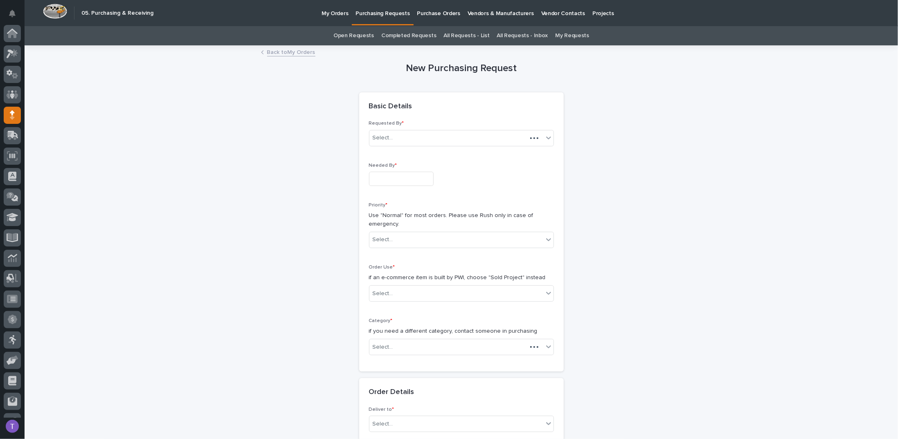
scroll to position [36, 0]
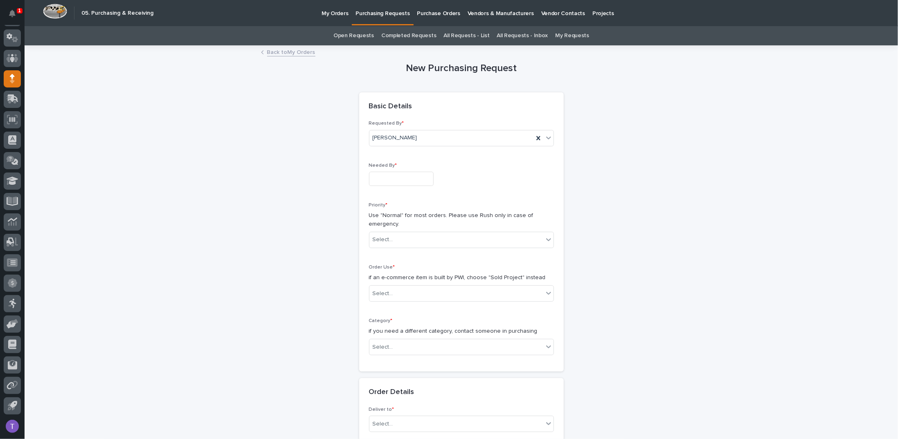
click at [375, 174] on input "text" at bounding box center [401, 179] width 65 height 14
click at [365, 125] on div "18" at bounding box center [366, 124] width 11 height 11
type input "**********"
click at [408, 237] on div "Select..." at bounding box center [456, 240] width 174 height 14
click at [383, 282] on div "Normal" at bounding box center [458, 283] width 184 height 14
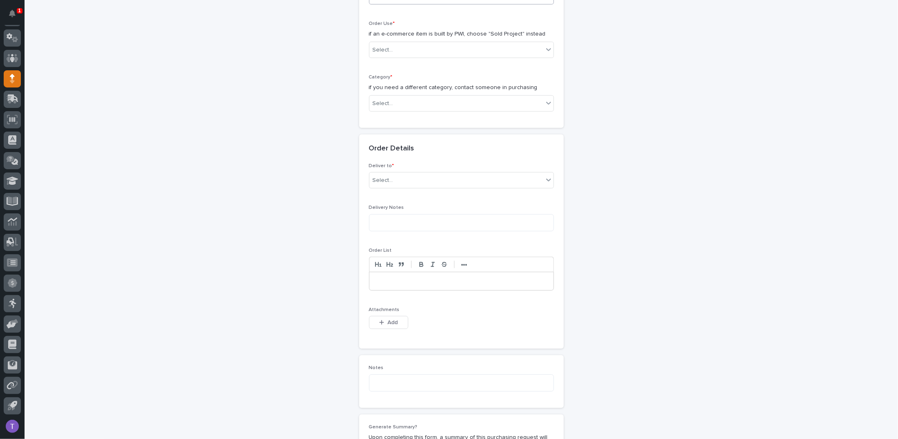
scroll to position [245, 0]
click at [380, 47] on div "Select..." at bounding box center [383, 48] width 20 height 9
click at [382, 59] on div "Sold Project" at bounding box center [458, 62] width 184 height 14
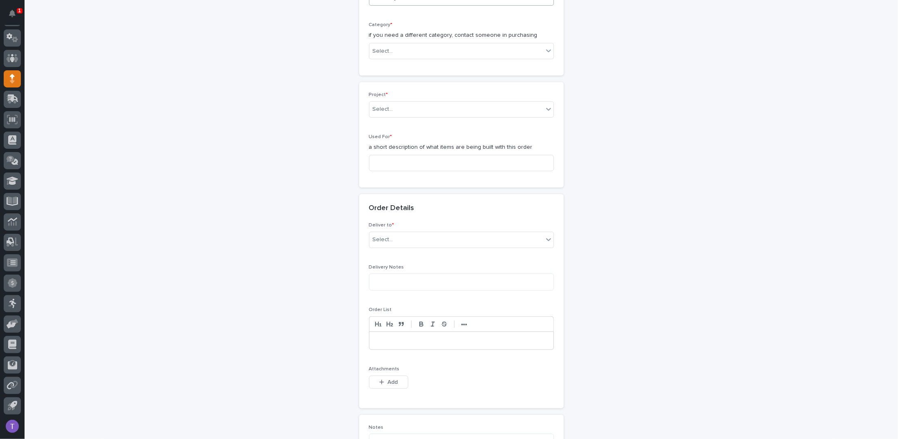
scroll to position [301, 0]
click at [387, 42] on div "Select..." at bounding box center [383, 46] width 20 height 9
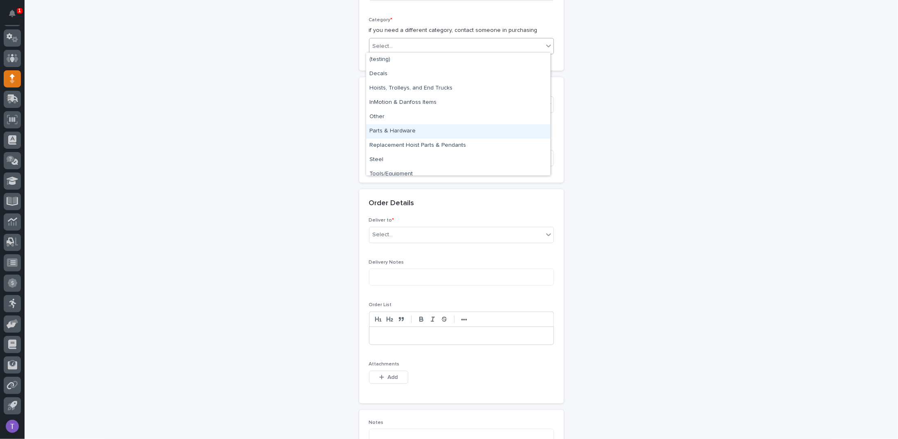
click at [383, 131] on div "Parts & Hardware" at bounding box center [458, 131] width 184 height 14
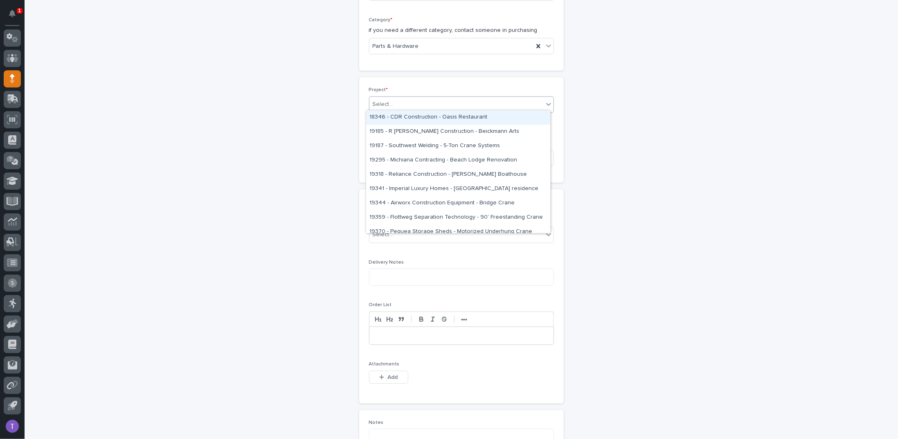
click at [384, 101] on div "Select..." at bounding box center [383, 104] width 20 height 9
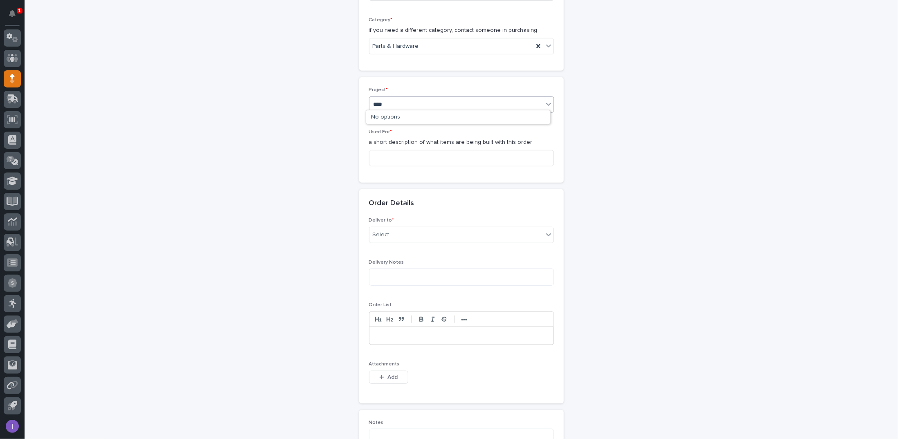
type input "*****"
click at [392, 116] on div "25891 - [PERSON_NAME] Construction Inc - New Plant Setup - Mezzanine Project" at bounding box center [458, 117] width 184 height 14
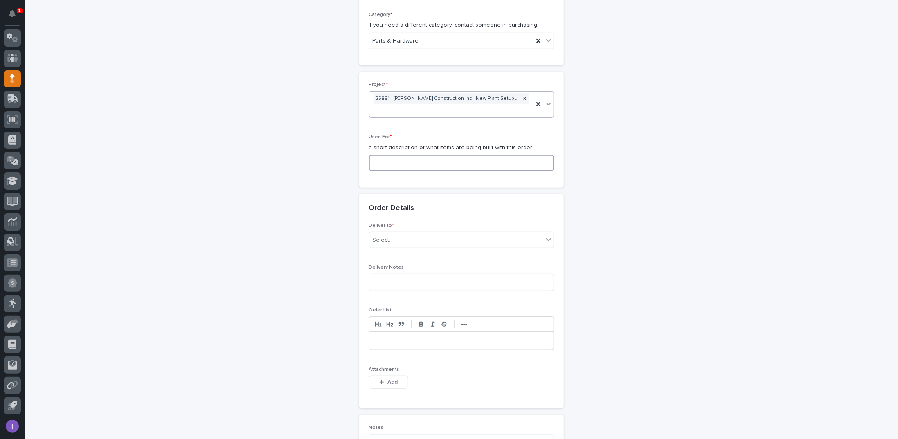
click at [385, 164] on input at bounding box center [461, 163] width 185 height 16
type input "B"
drag, startPoint x: 488, startPoint y: 160, endPoint x: 352, endPoint y: 161, distance: 135.8
click at [352, 161] on div "**********" at bounding box center [461, 214] width 401 height 948
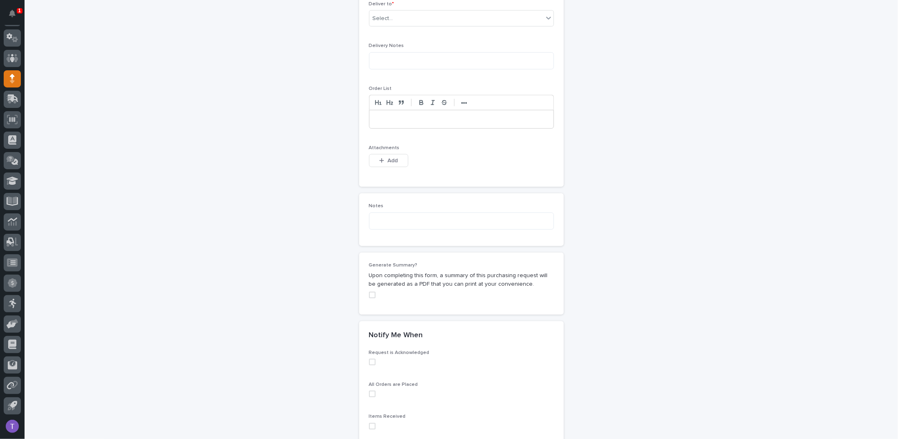
scroll to position [511, 0]
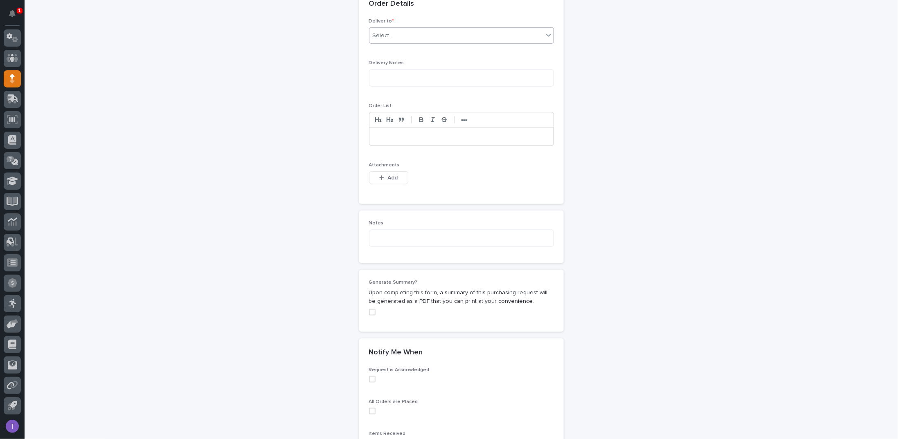
type input "Mezzanine #4 - Breakroom Switchback Stairs"
click at [381, 32] on div "Select..." at bounding box center [383, 36] width 20 height 9
click at [373, 45] on div "PWI" at bounding box center [458, 49] width 184 height 14
click at [390, 175] on span "Add" at bounding box center [392, 178] width 10 height 6
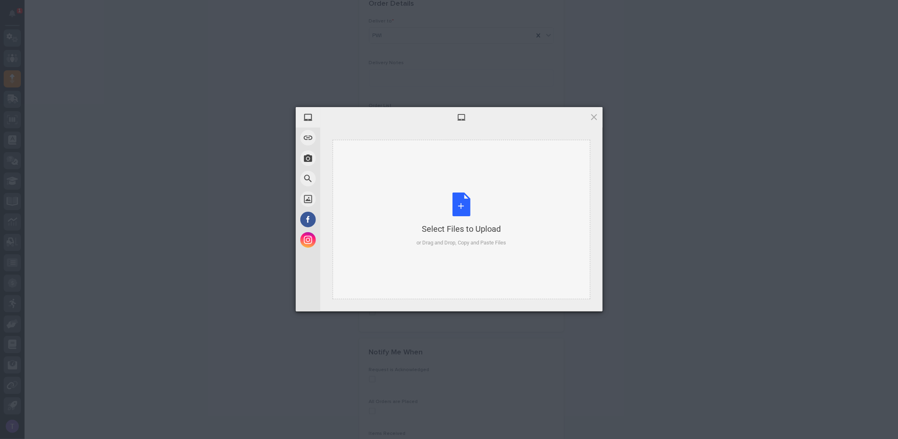
click at [459, 203] on div "Select Files to Upload or Drag and Drop, Copy and Paste Files" at bounding box center [461, 220] width 90 height 54
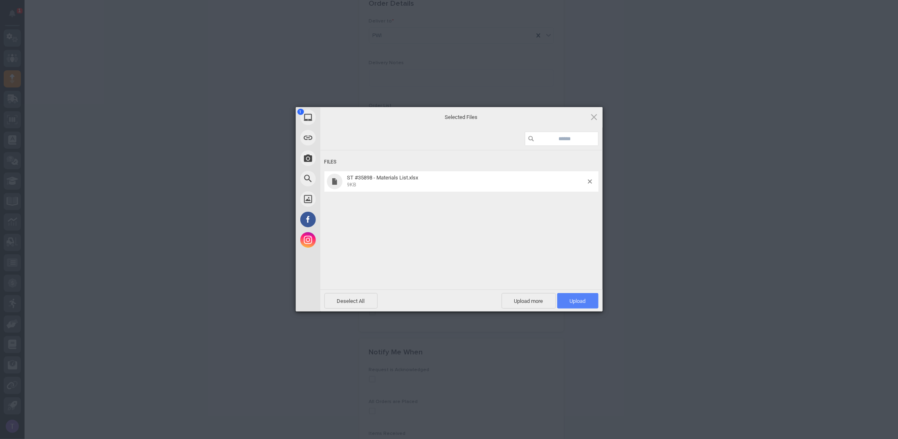
click at [578, 299] on span "Upload 1" at bounding box center [578, 301] width 16 height 6
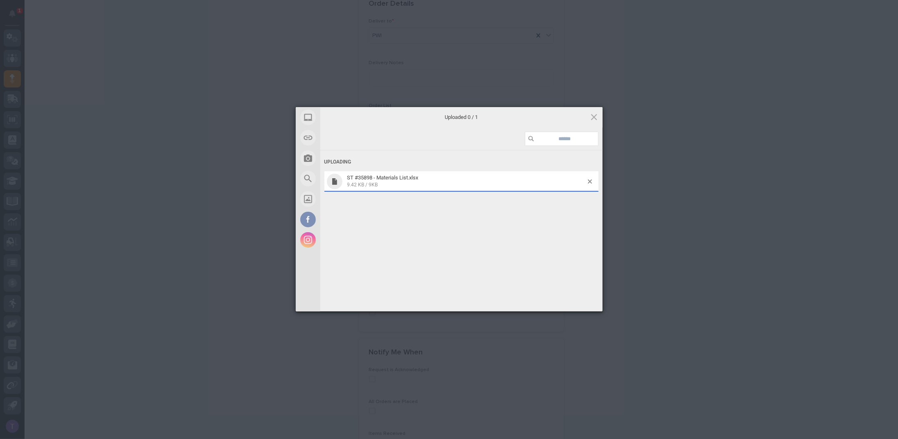
scroll to position [526, 0]
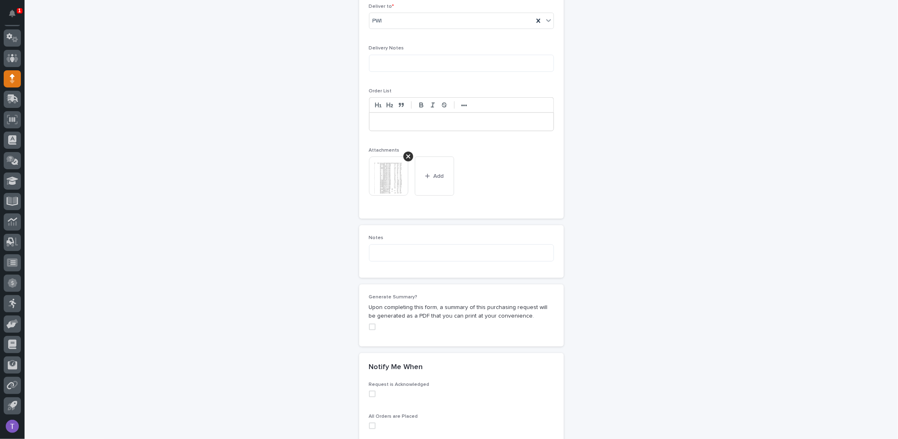
click at [369, 324] on span at bounding box center [372, 327] width 7 height 7
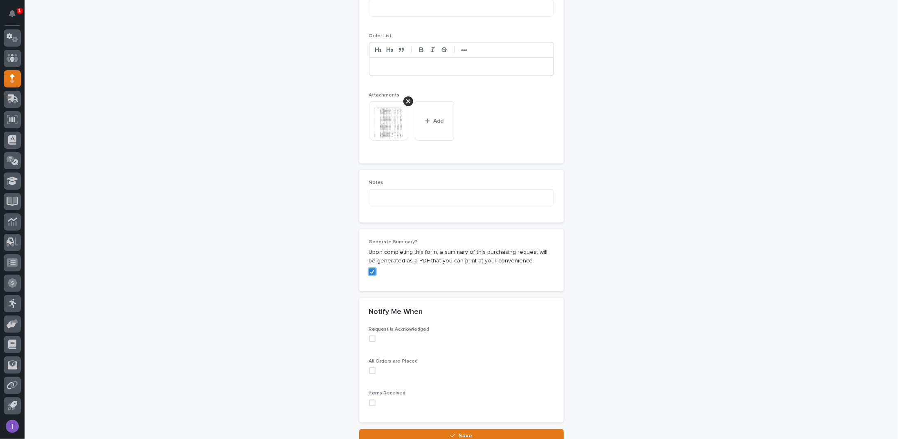
scroll to position [645, 0]
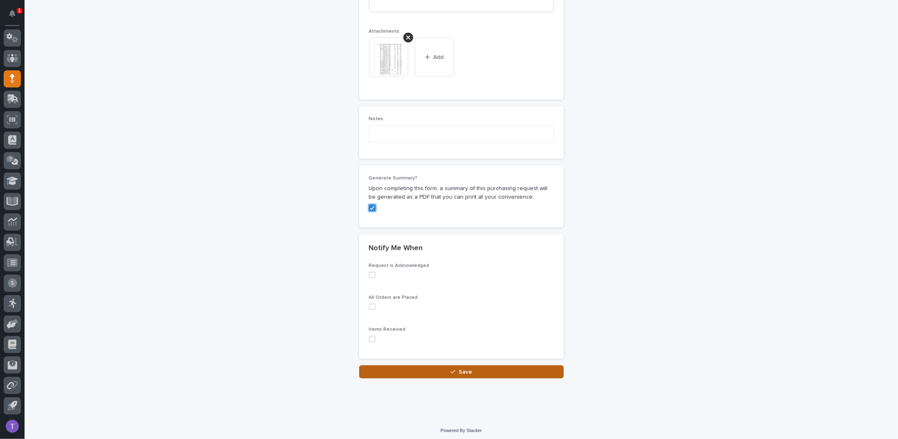
click at [465, 369] on span "Save" at bounding box center [466, 372] width 14 height 6
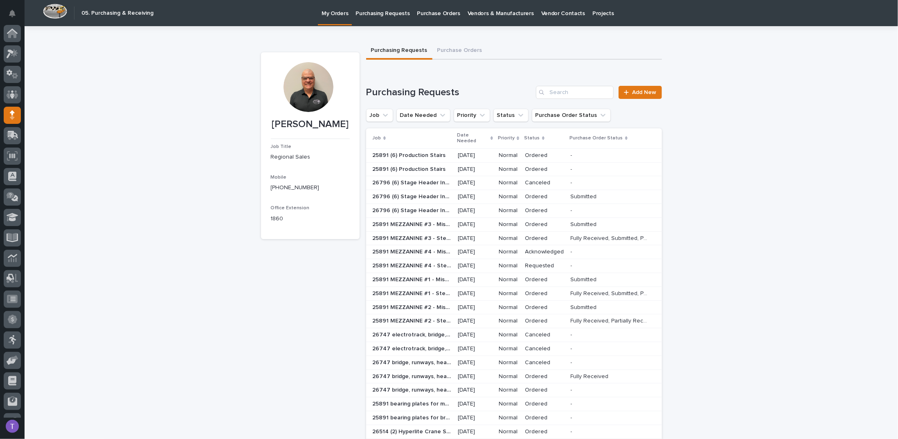
scroll to position [36, 0]
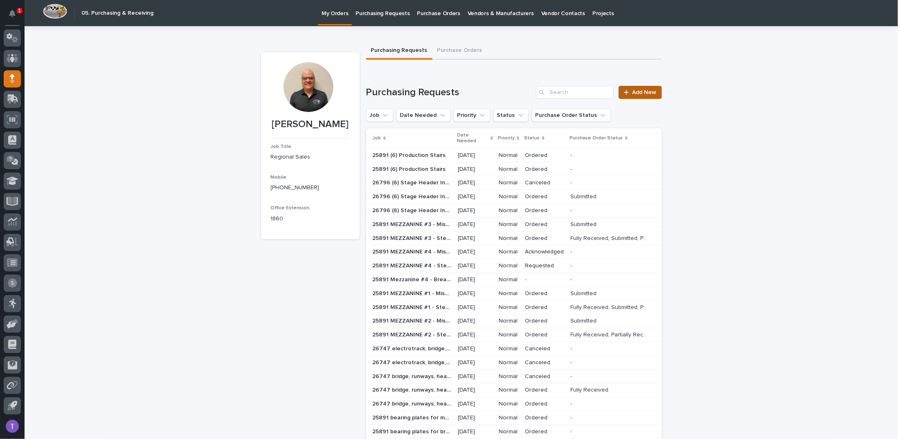
click at [635, 90] on span "Add New" at bounding box center [644, 93] width 24 height 6
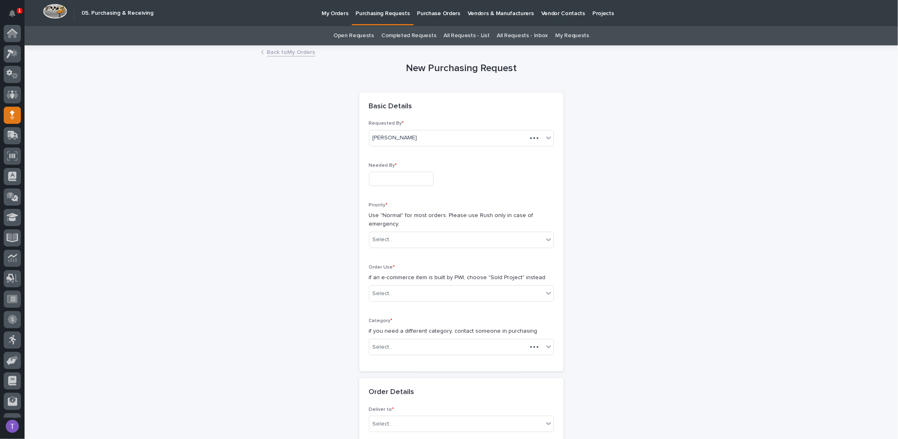
scroll to position [36, 0]
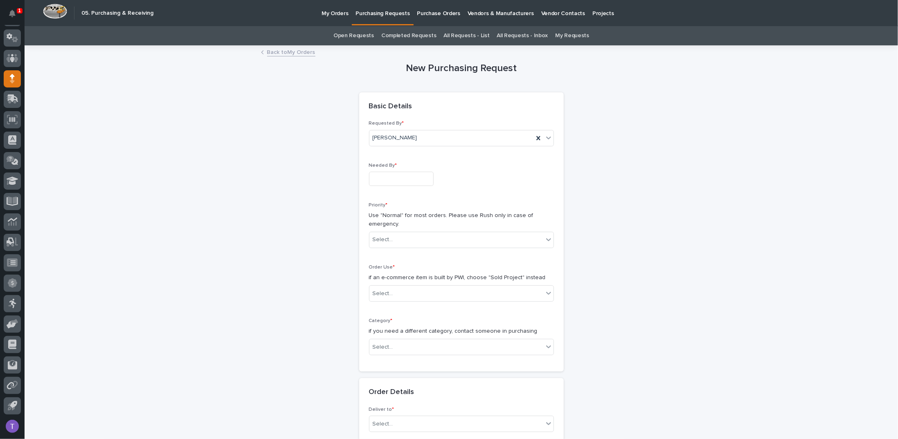
click at [378, 176] on input "text" at bounding box center [401, 179] width 65 height 14
click at [365, 125] on div "18" at bounding box center [366, 124] width 11 height 11
type input "**********"
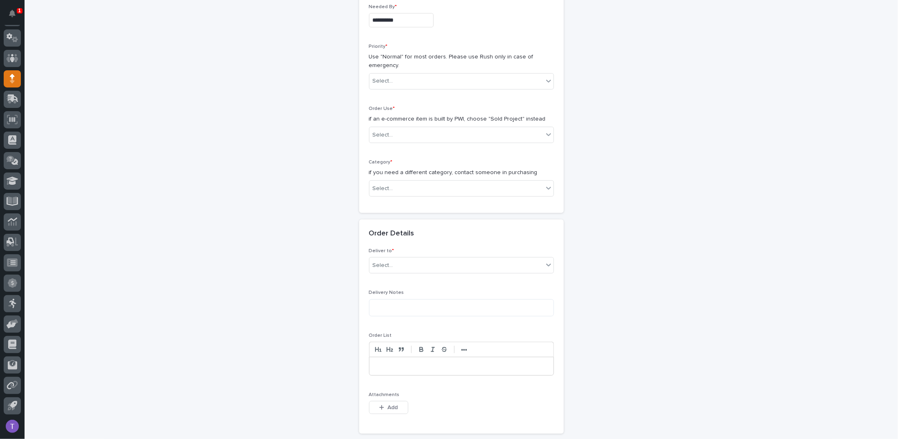
scroll to position [164, 0]
click at [391, 75] on div "Select..." at bounding box center [456, 77] width 174 height 14
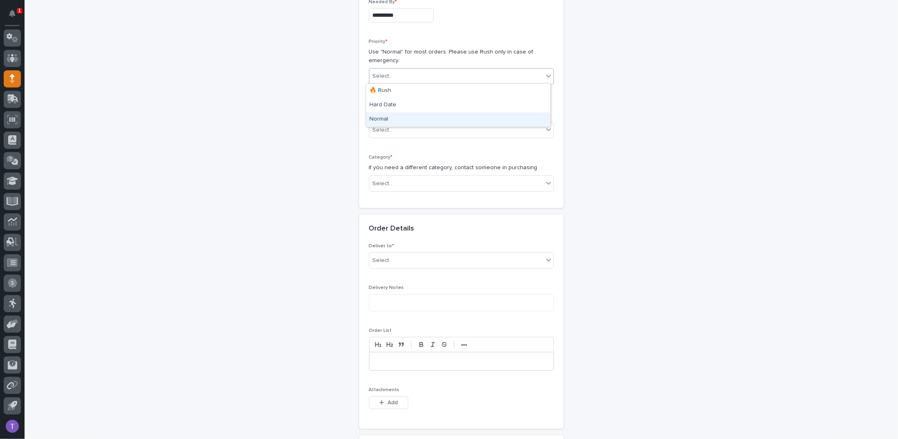
click at [378, 118] on div "Normal" at bounding box center [458, 120] width 184 height 14
click at [398, 129] on div "Select..." at bounding box center [456, 131] width 174 height 14
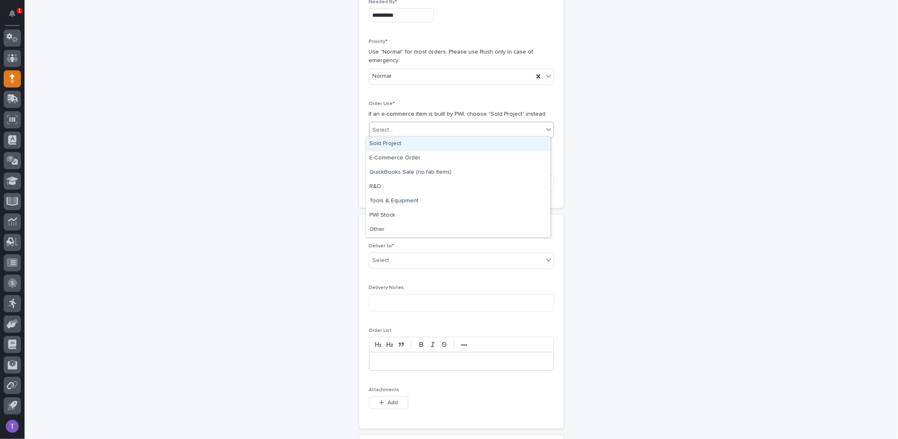
click at [386, 143] on div "Sold Project" at bounding box center [458, 144] width 184 height 14
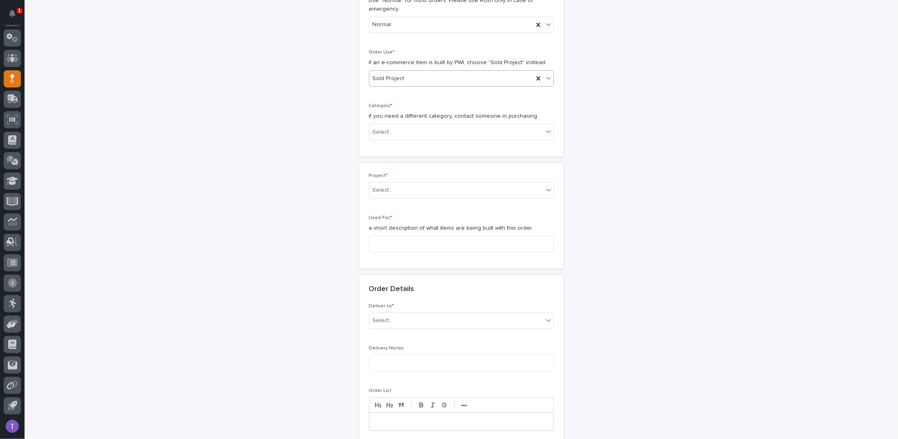
scroll to position [219, 0]
click at [380, 128] on div "Select..." at bounding box center [383, 128] width 20 height 9
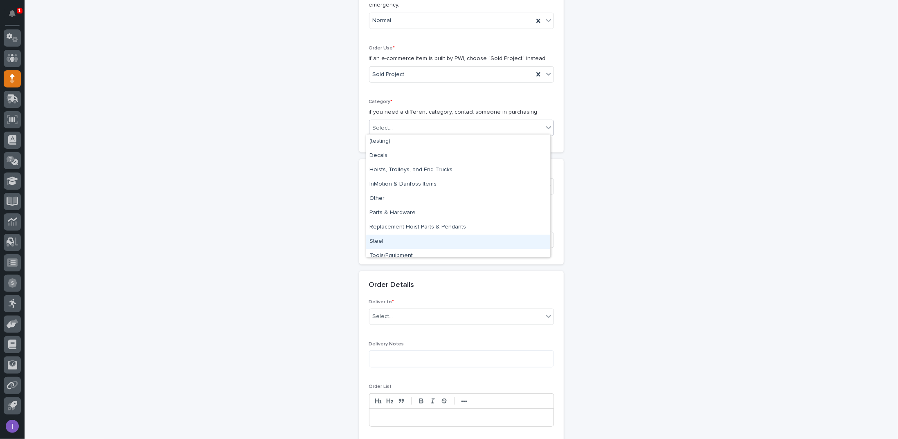
click at [377, 241] on div "Steel" at bounding box center [458, 242] width 184 height 14
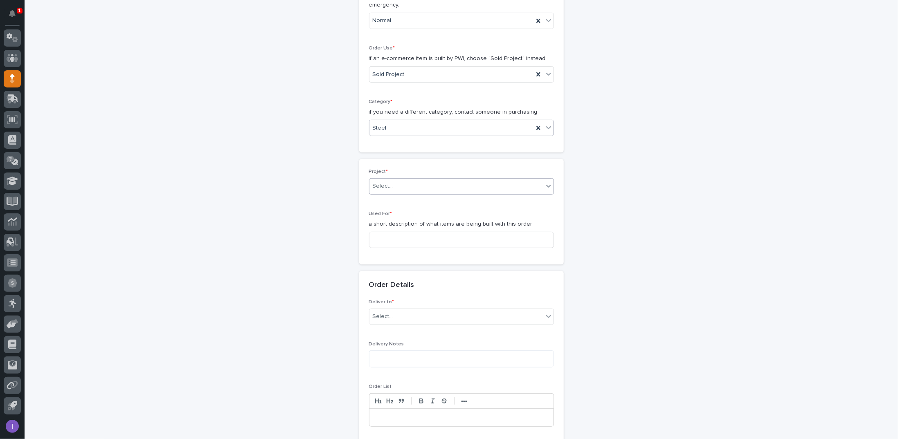
click at [380, 187] on div "Select..." at bounding box center [383, 186] width 20 height 9
type input "*****"
click at [402, 197] on div "25891 - [PERSON_NAME] Construction Inc - New Plant Setup - Mezzanine Project" at bounding box center [458, 199] width 184 height 14
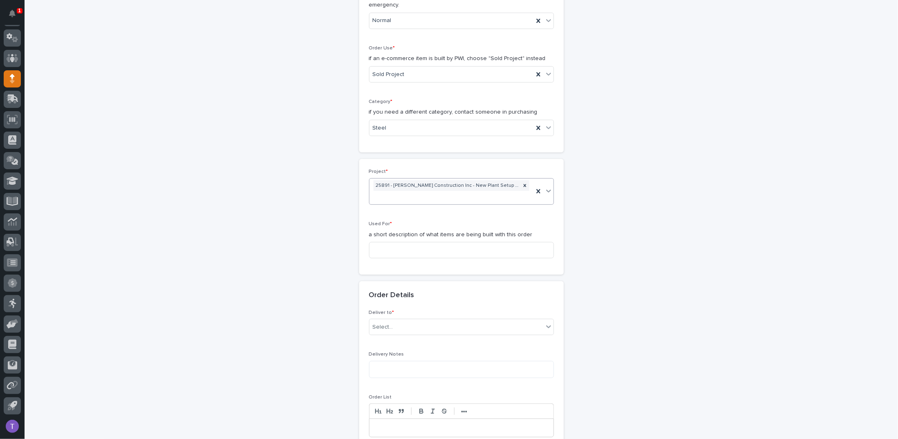
scroll to position [225, 0]
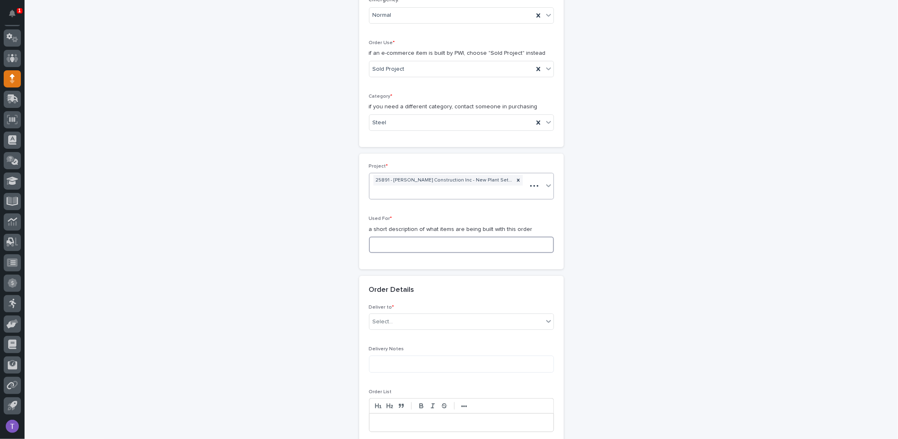
click at [382, 244] on input at bounding box center [461, 245] width 185 height 16
paste input "Mezzanine #4 - Breakroom Switchback Stairs"
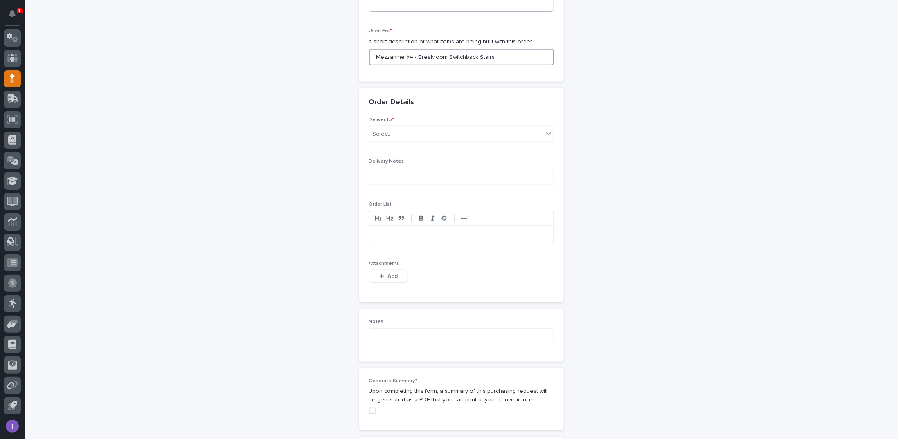
scroll to position [429, 0]
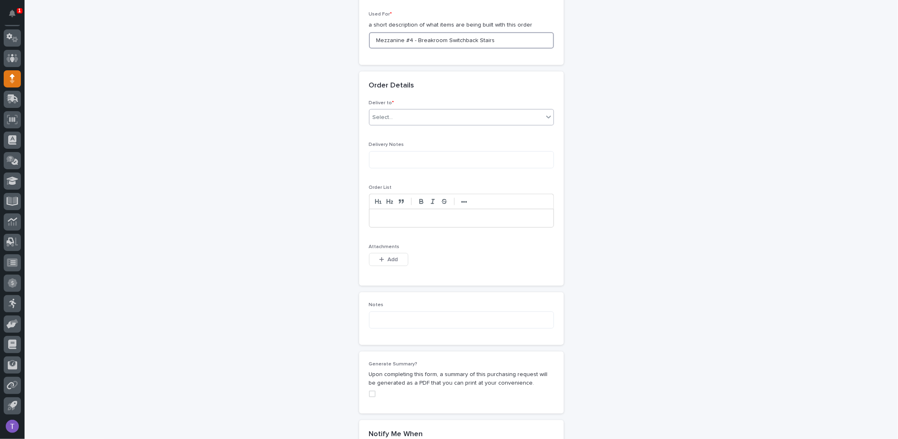
type input "Mezzanine #4 - Breakroom Switchback Stairs"
click at [378, 113] on div "Select..." at bounding box center [383, 117] width 20 height 9
click at [374, 132] on div "PWI" at bounding box center [458, 131] width 184 height 14
click at [381, 257] on div "button" at bounding box center [383, 260] width 8 height 6
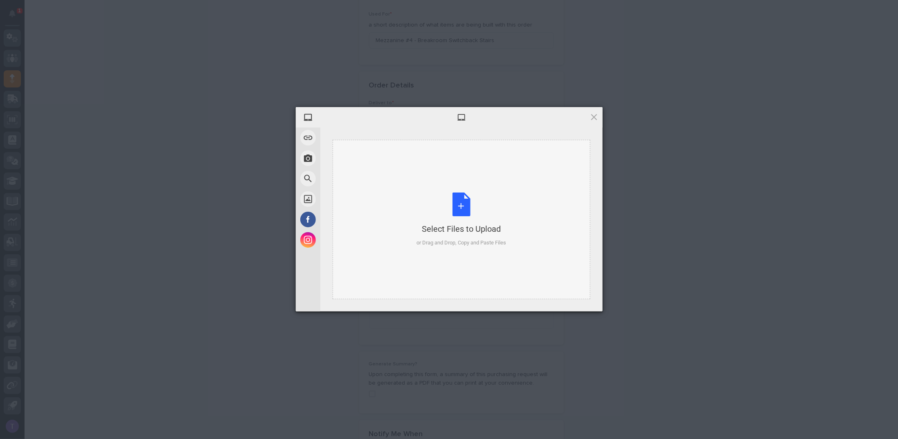
click at [460, 201] on div "Select Files to Upload or Drag and Drop, Copy and Paste Files" at bounding box center [461, 220] width 90 height 54
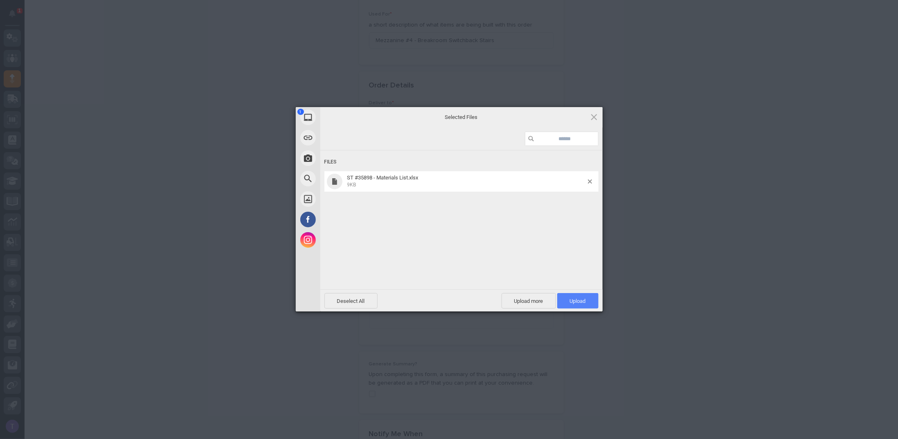
click at [576, 296] on span "Upload 1" at bounding box center [577, 301] width 41 height 16
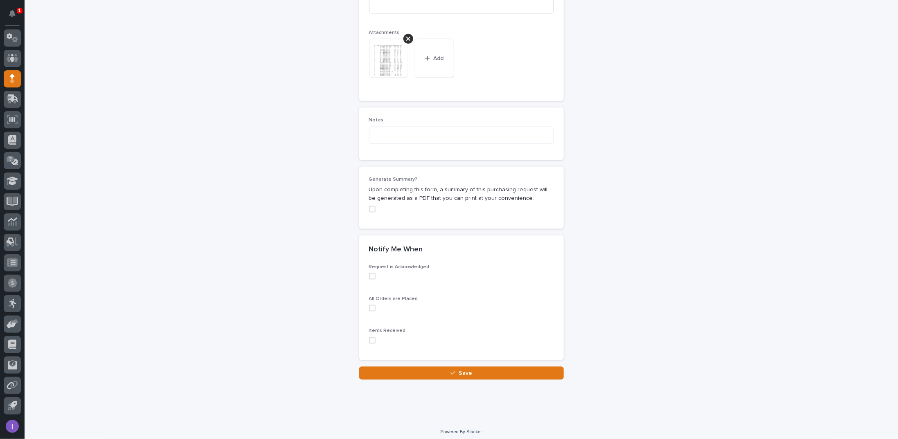
scroll to position [645, 0]
click at [369, 205] on span at bounding box center [372, 208] width 7 height 7
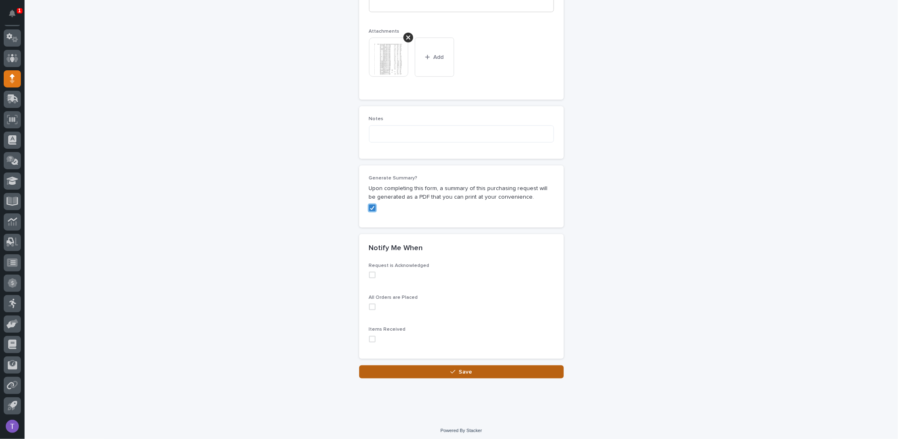
click at [461, 369] on span "Save" at bounding box center [466, 372] width 14 height 6
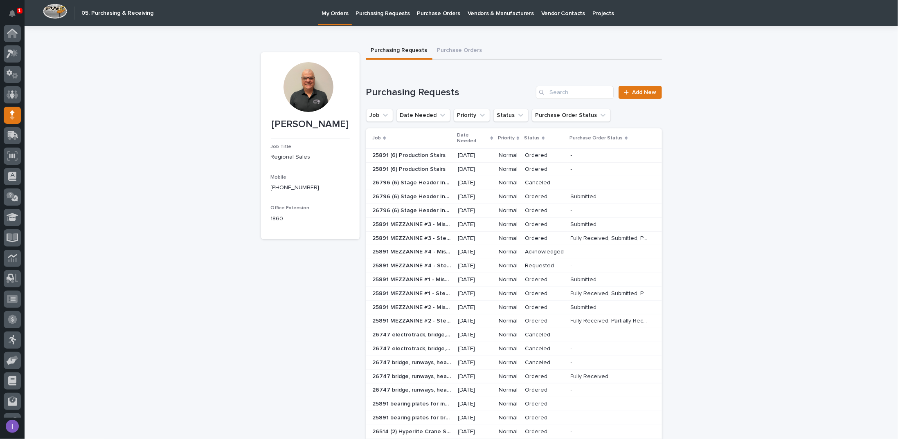
scroll to position [36, 0]
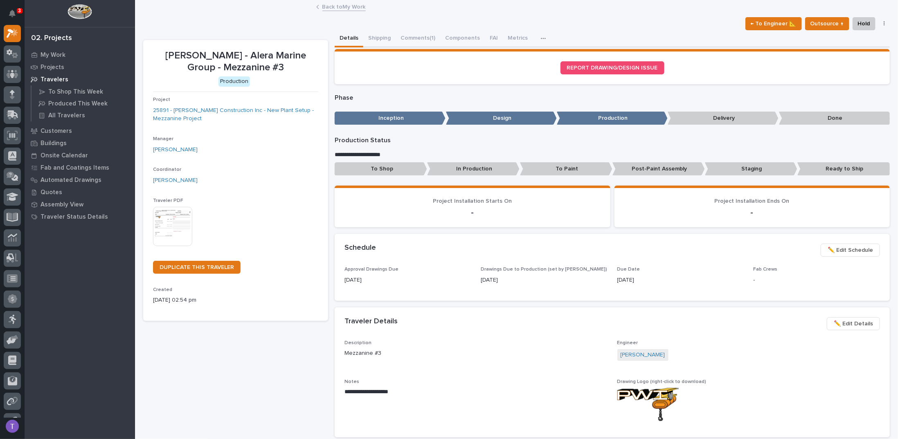
click at [323, 6] on link "Back to My Work" at bounding box center [343, 6] width 43 height 9
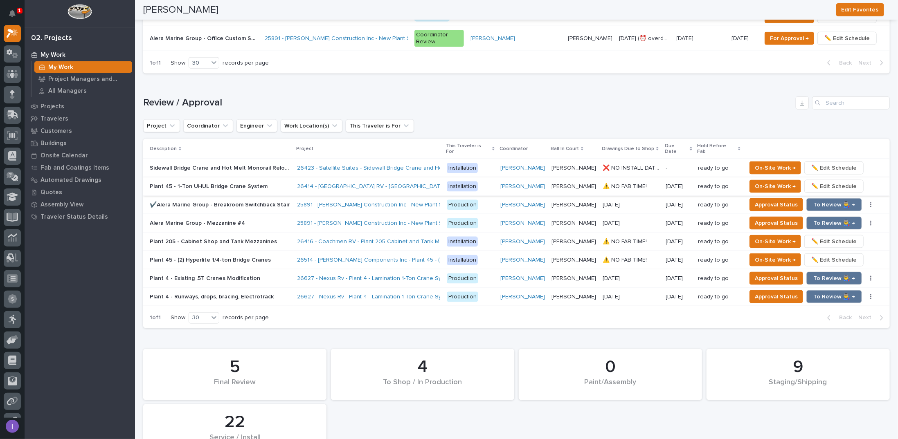
scroll to position [777, 0]
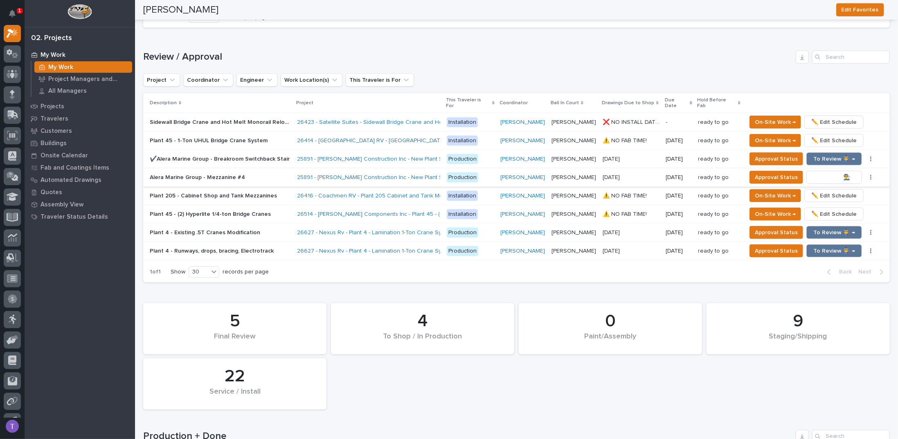
click at [827, 173] on span "To Review 👨‍🏭 →" at bounding box center [834, 178] width 42 height 10
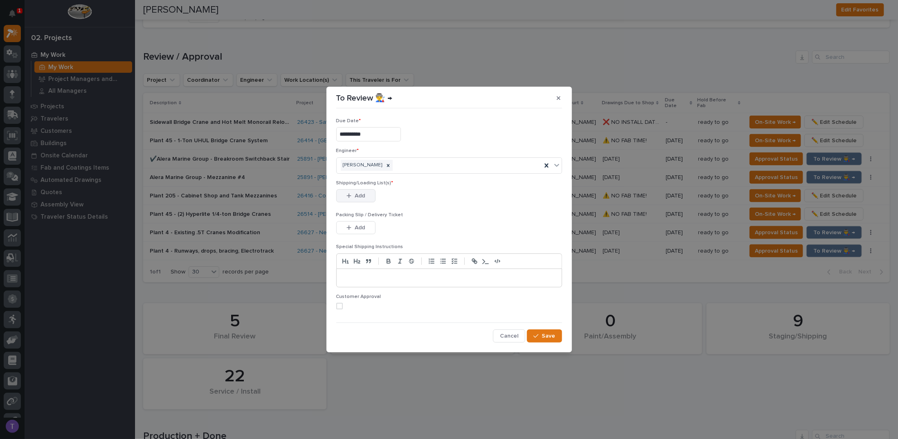
click at [357, 194] on span "Add" at bounding box center [360, 195] width 10 height 7
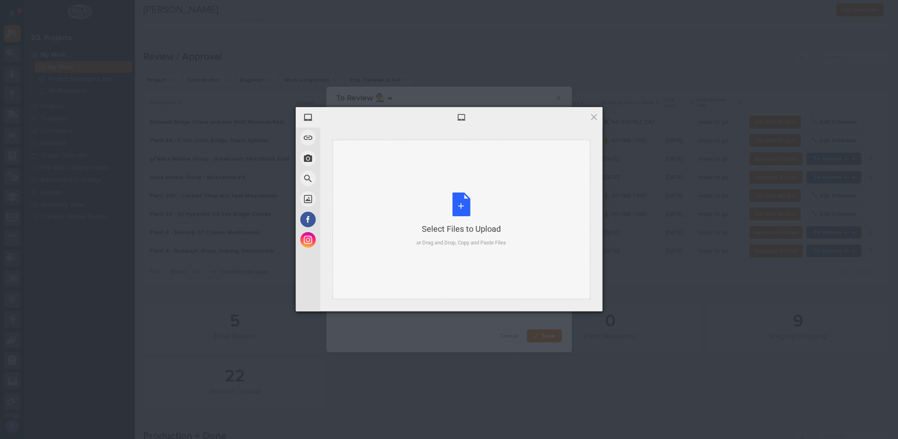
click at [459, 207] on div "Select Files to Upload or Drag and Drop, Copy and Paste Files" at bounding box center [461, 220] width 90 height 54
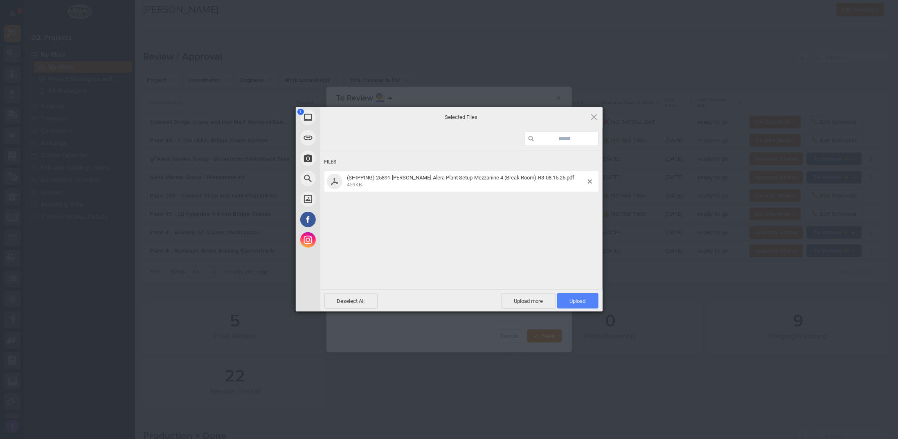
click at [575, 297] on span "Upload 1" at bounding box center [577, 301] width 41 height 16
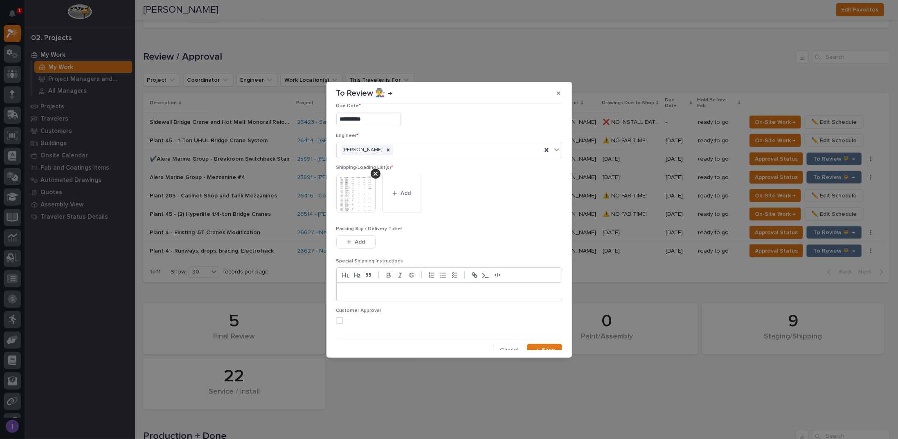
scroll to position [16, 0]
click at [542, 341] on span "Save" at bounding box center [549, 344] width 14 height 7
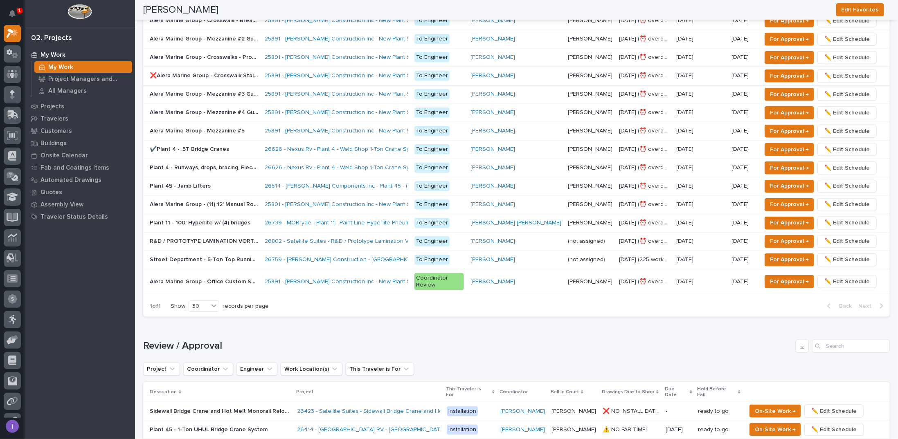
scroll to position [482, 0]
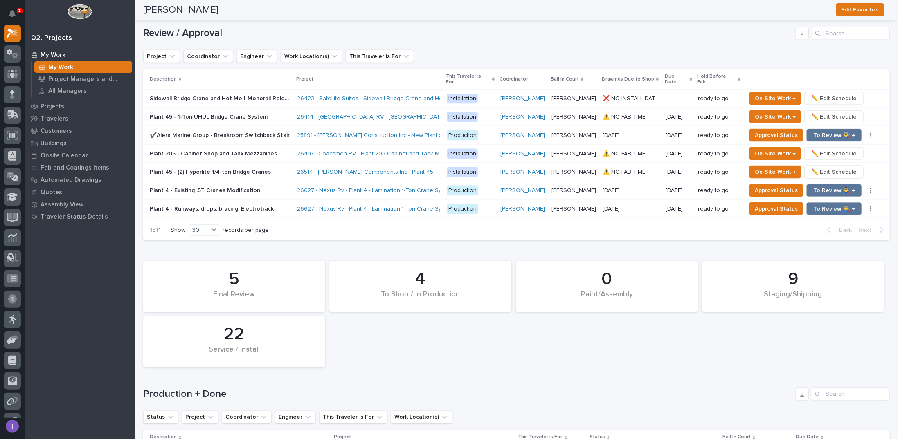
scroll to position [809, 0]
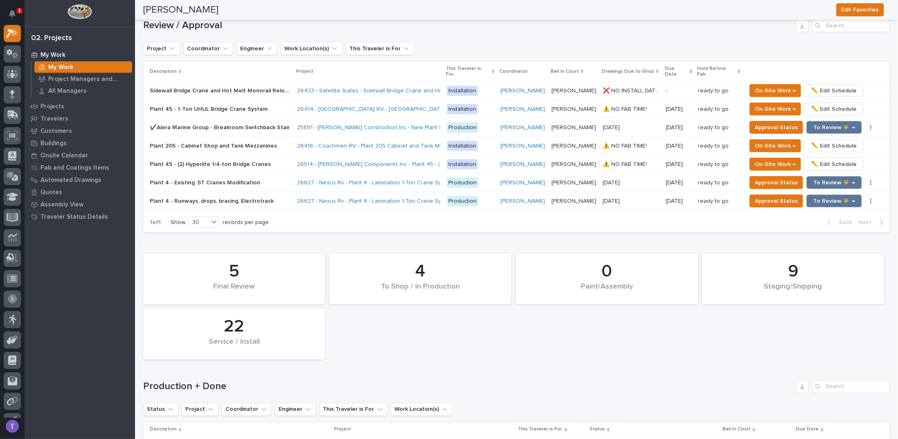
click at [223, 123] on p "✔️Alera Marine Group - Breakroom Switchback Stair" at bounding box center [221, 127] width 142 height 9
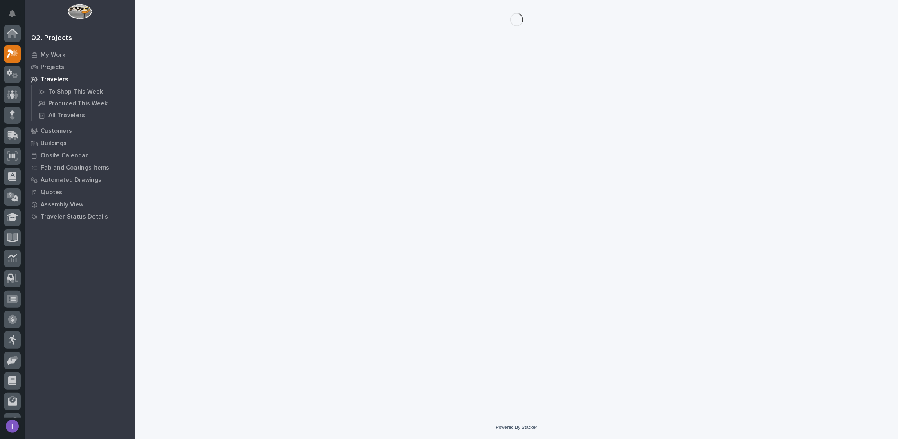
scroll to position [20, 0]
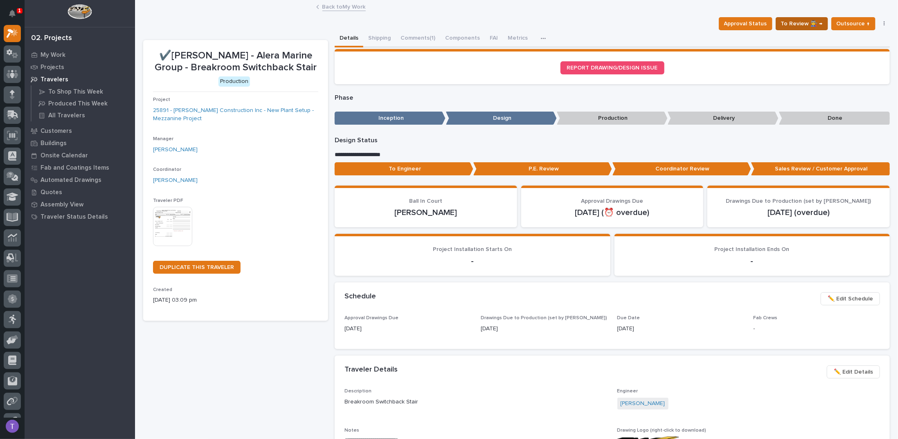
click at [795, 21] on span "To Review 👨‍🏭 →" at bounding box center [802, 24] width 42 height 10
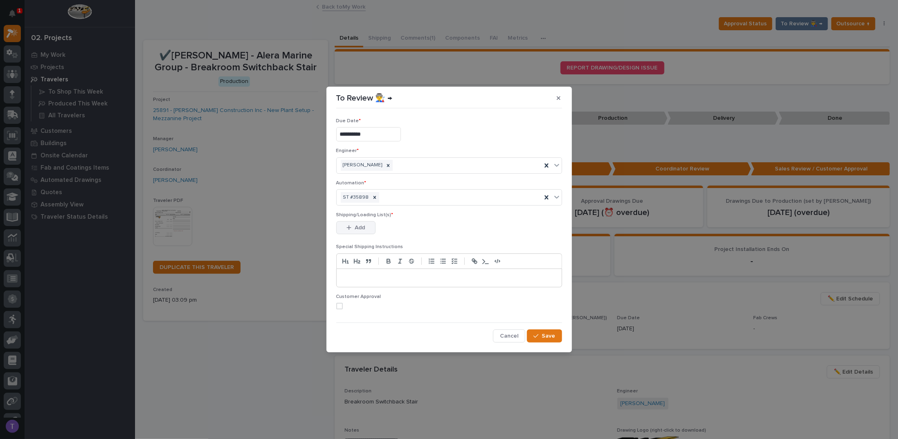
click at [356, 225] on span "Add" at bounding box center [360, 227] width 10 height 7
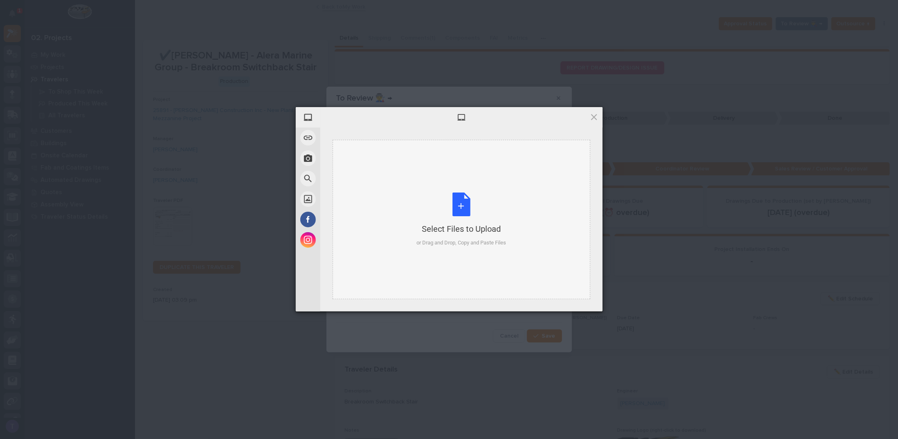
click at [461, 197] on div "Select Files to Upload or Drag and Drop, Copy and Paste Files" at bounding box center [461, 220] width 90 height 54
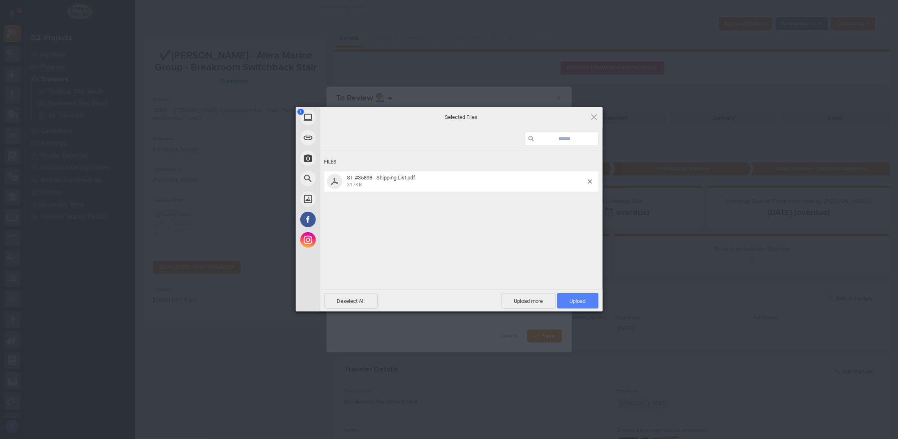
click at [577, 297] on span "Upload 1" at bounding box center [577, 301] width 41 height 16
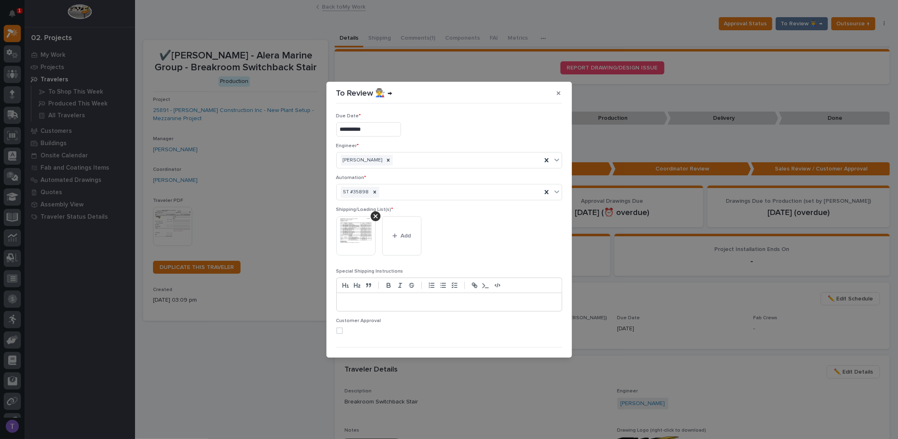
scroll to position [16, 0]
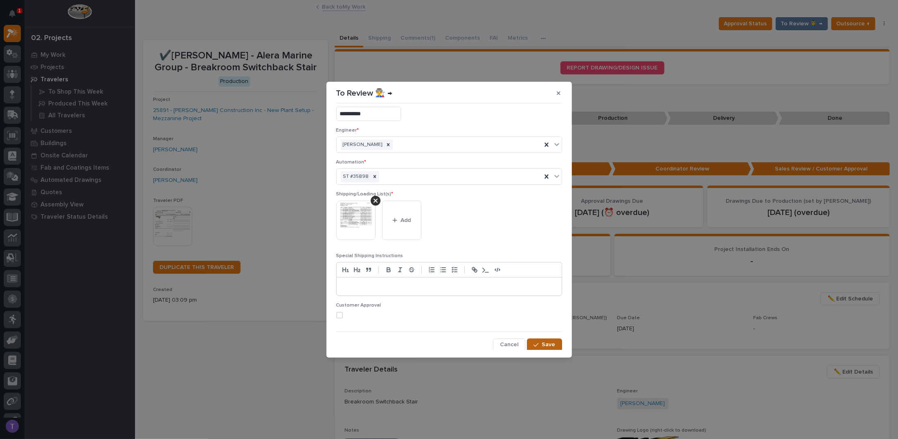
click at [542, 342] on span "Save" at bounding box center [549, 344] width 14 height 7
